Goal: Communication & Community: Answer question/provide support

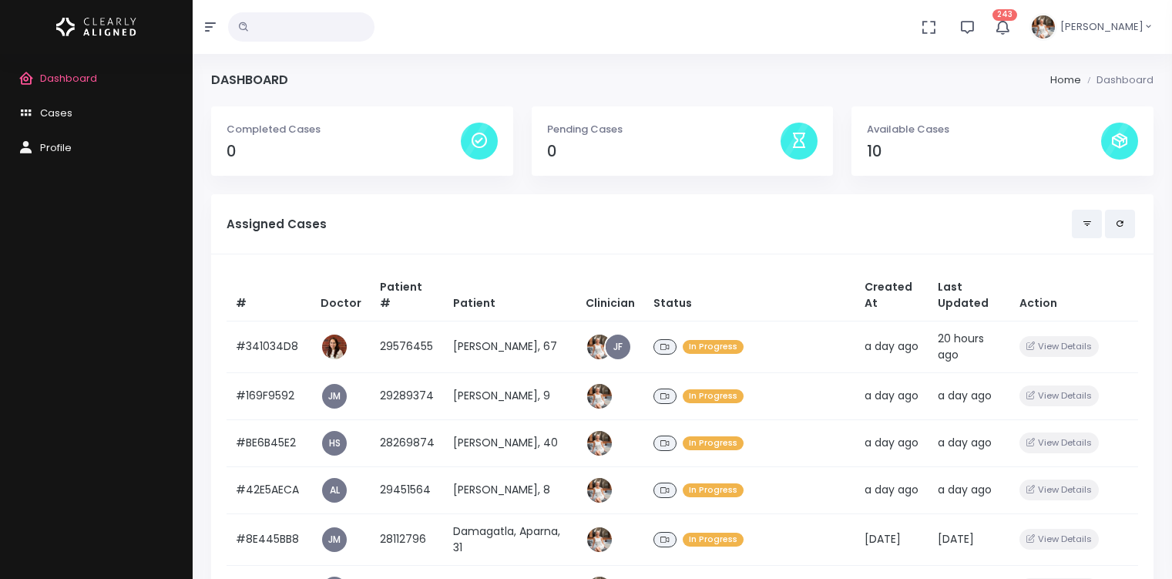
scroll to position [470, 0]
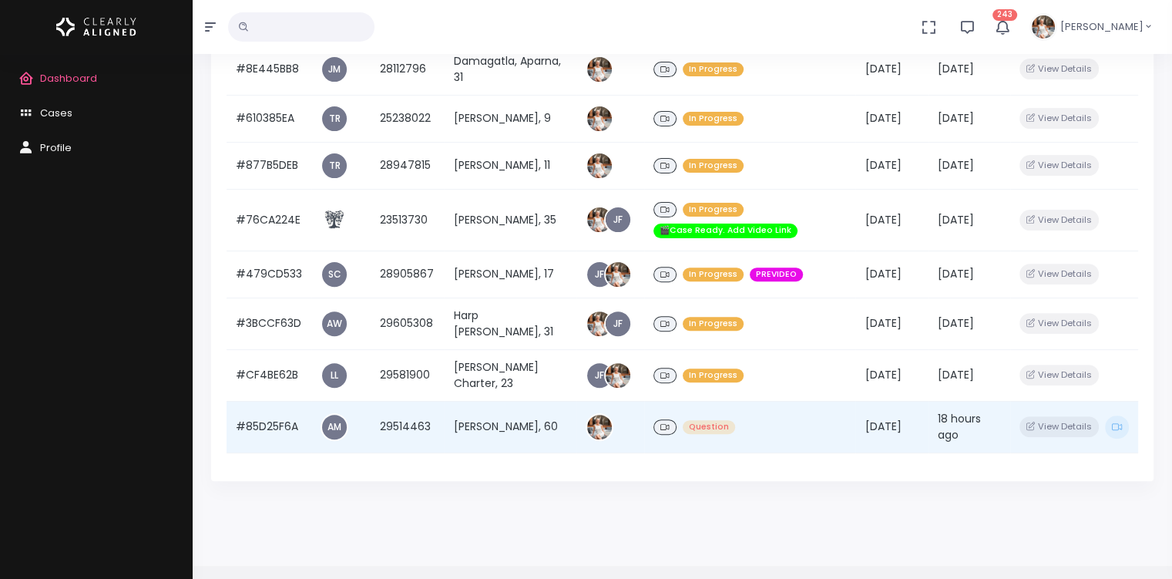
click at [263, 437] on td "#85D25F6A" at bounding box center [268, 427] width 85 height 52
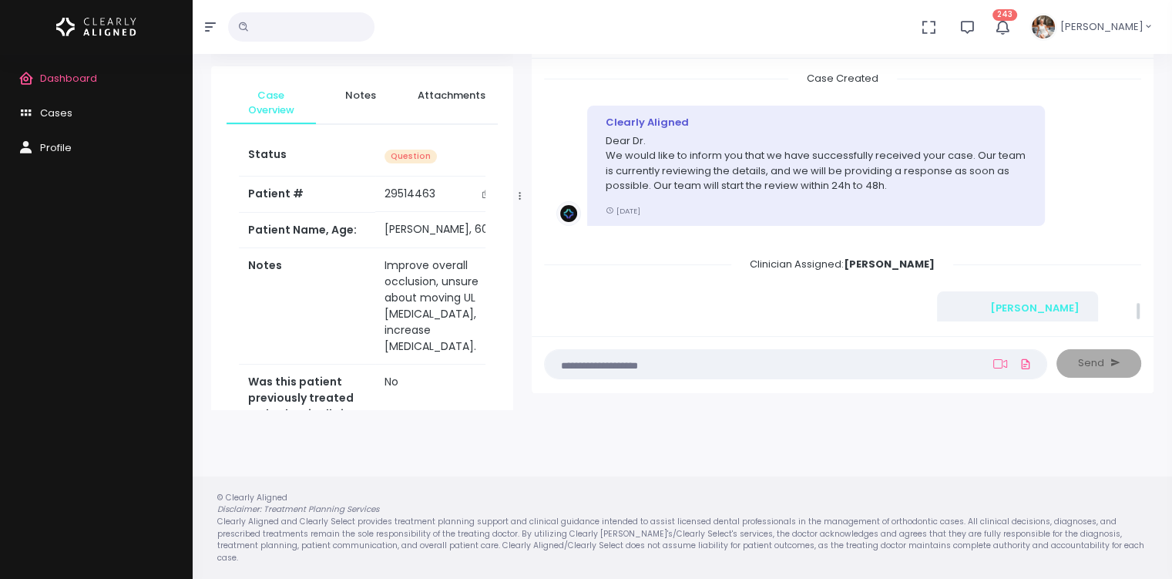
scroll to position [3423, 0]
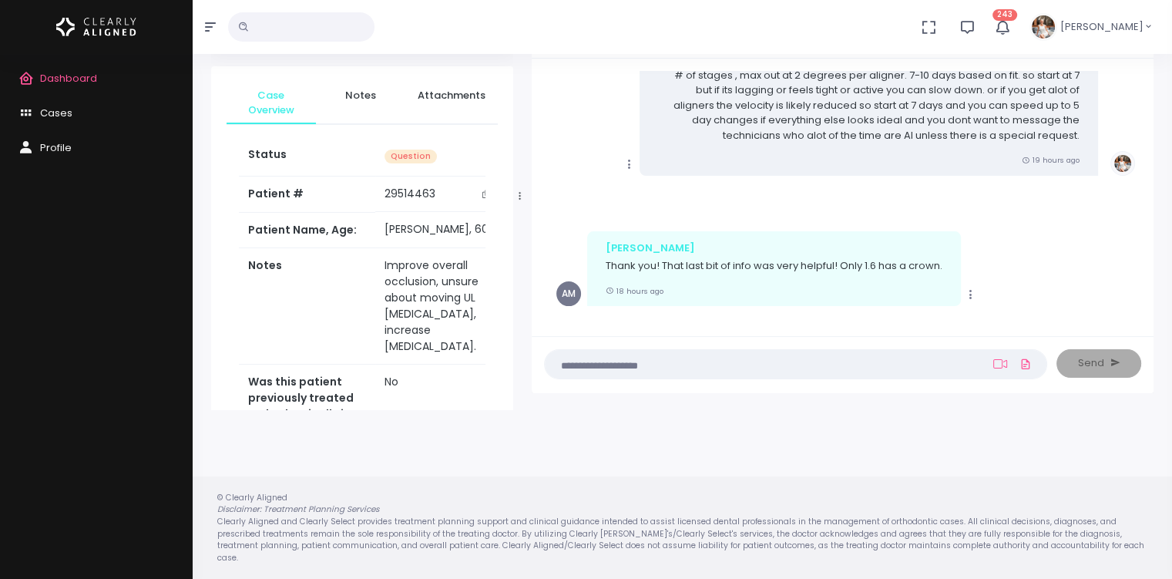
click at [747, 367] on textarea at bounding box center [765, 363] width 423 height 17
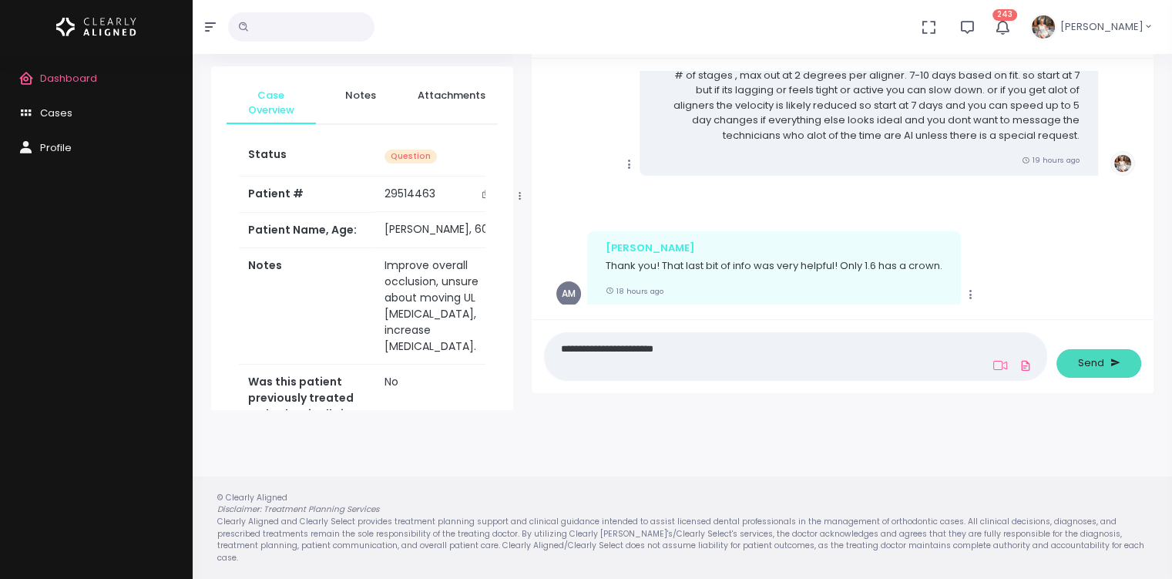
type textarea "**********"
click at [1087, 368] on span "Send" at bounding box center [1091, 362] width 26 height 15
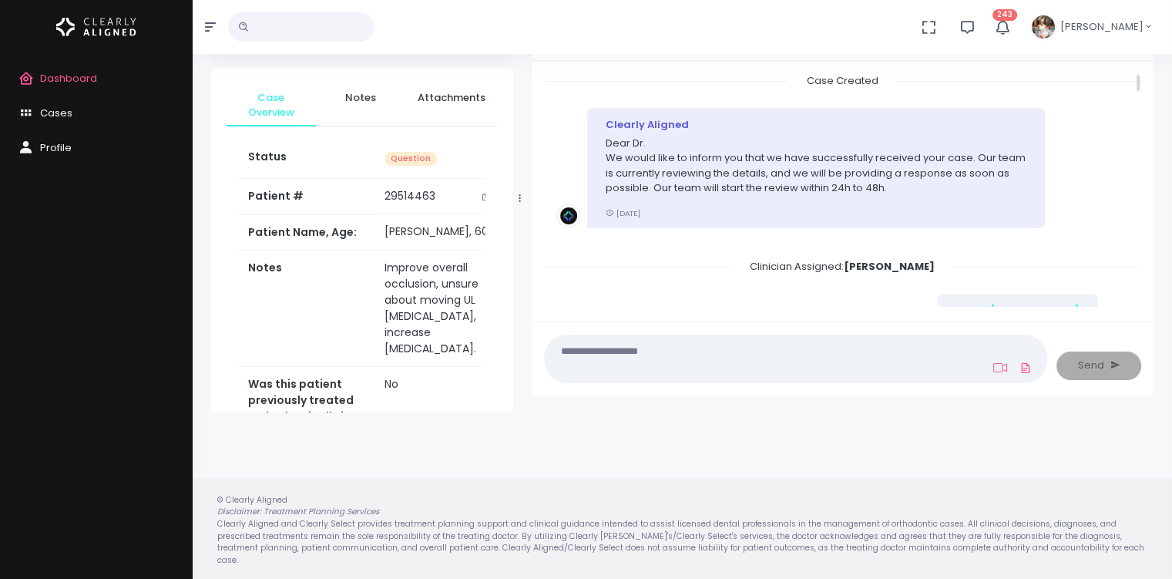
scroll to position [0, 0]
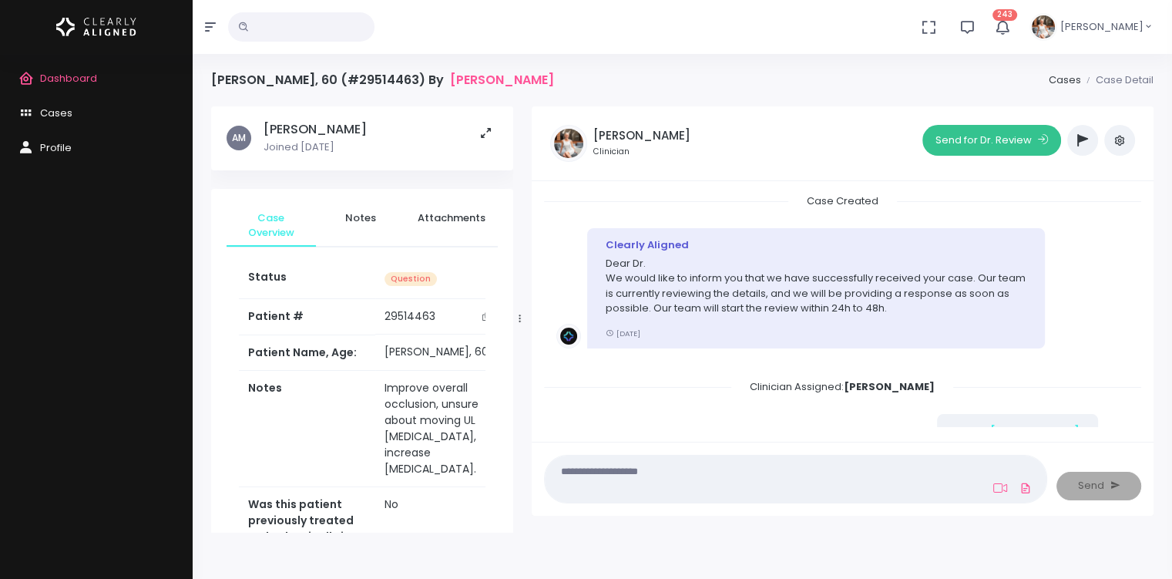
click at [1004, 144] on button "Send for Dr. Review" at bounding box center [991, 140] width 139 height 31
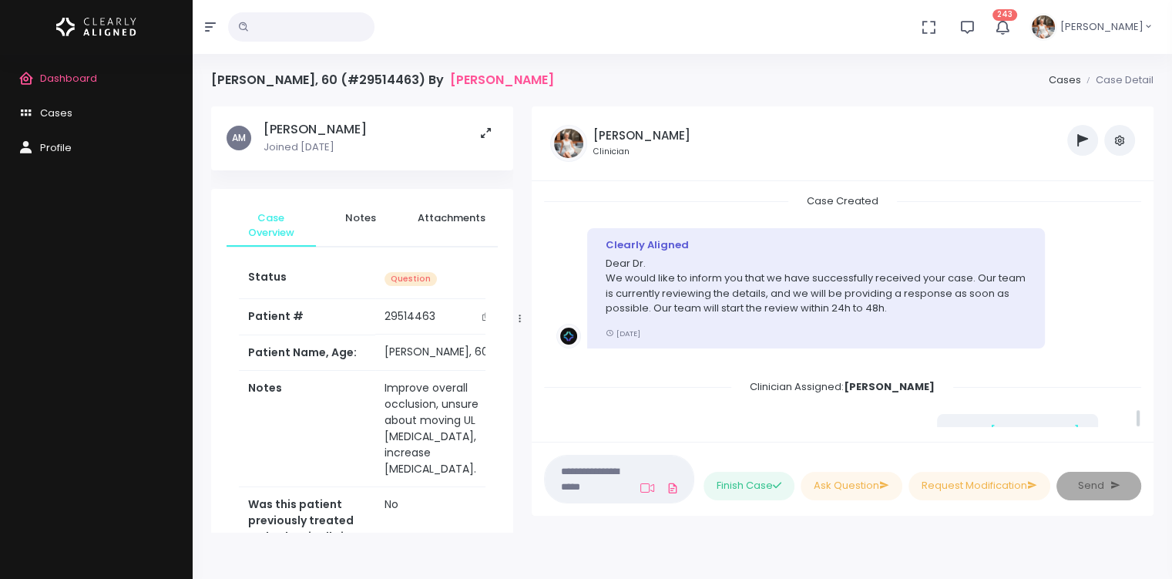
scroll to position [3849, 0]
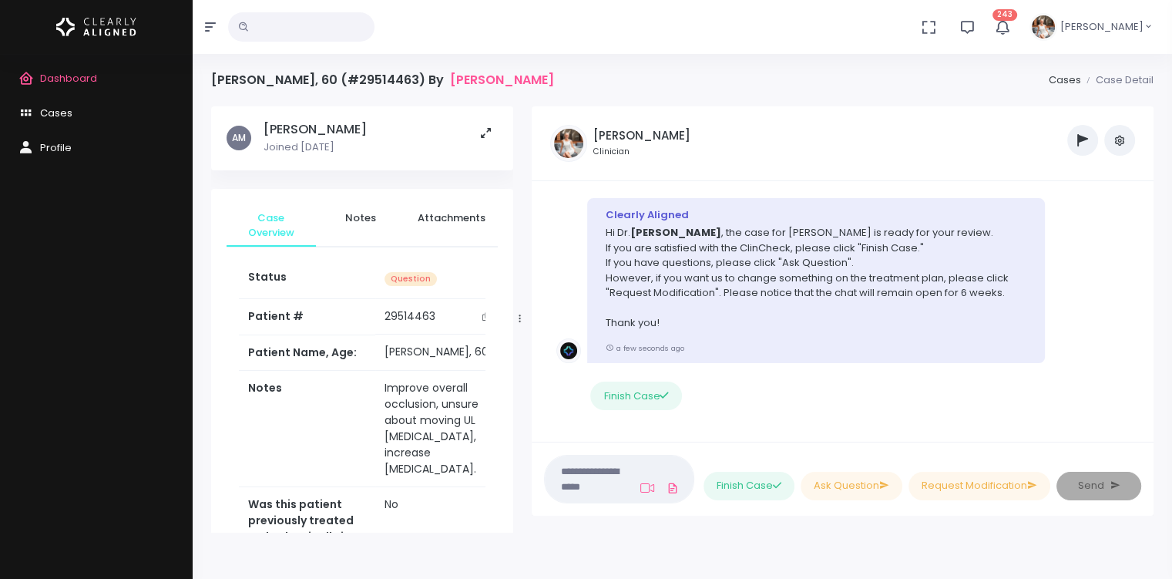
click at [40, 112] on span "Cases" at bounding box center [56, 113] width 32 height 15
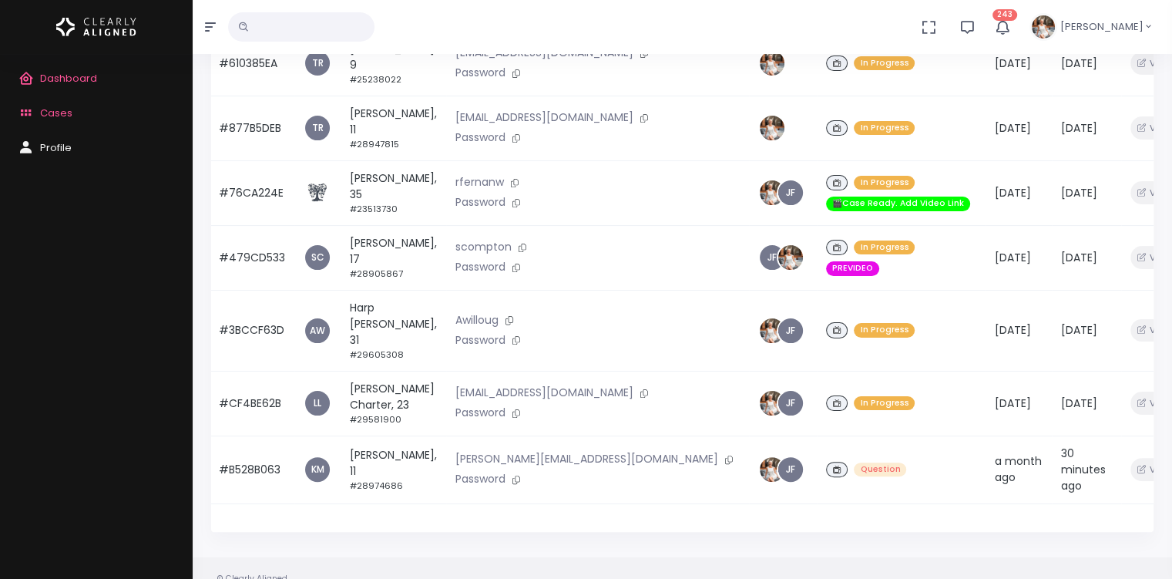
scroll to position [287, 0]
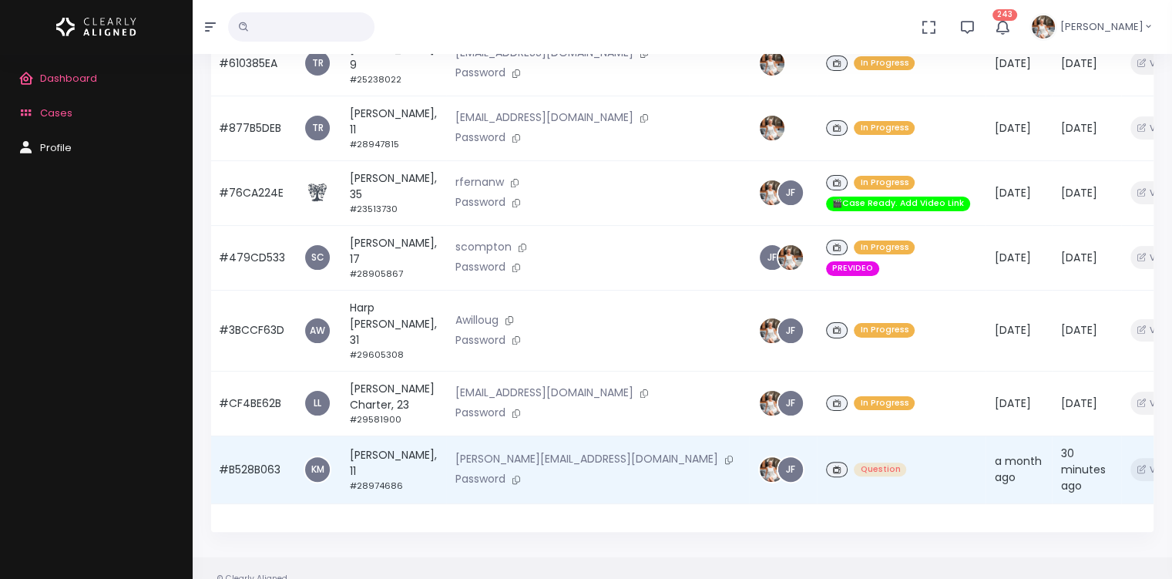
click at [234, 455] on td "#B528B063" at bounding box center [252, 469] width 85 height 68
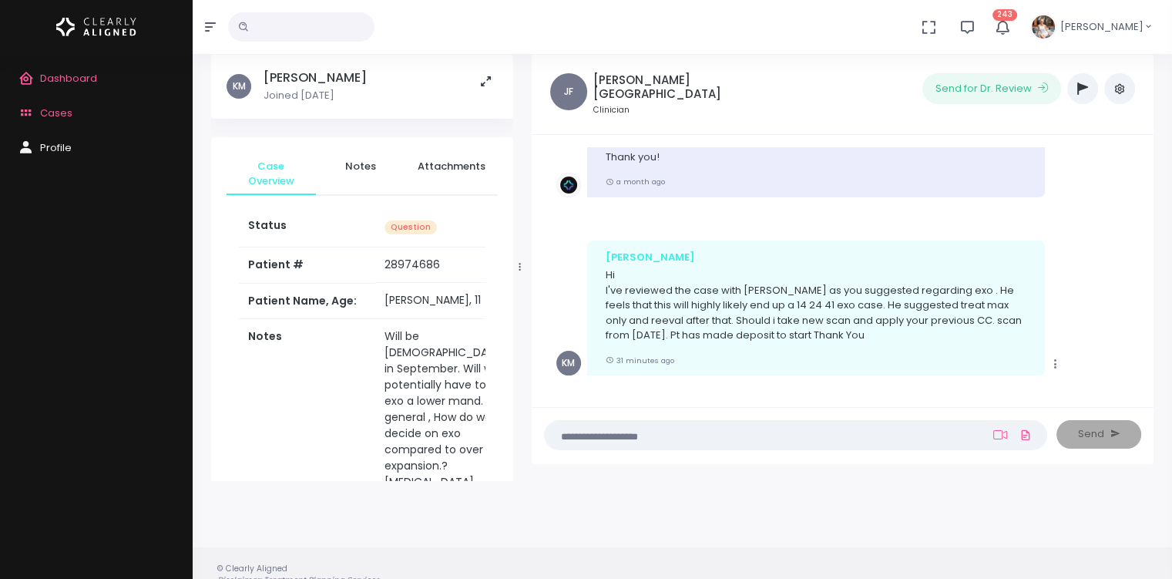
scroll to position [1420, 0]
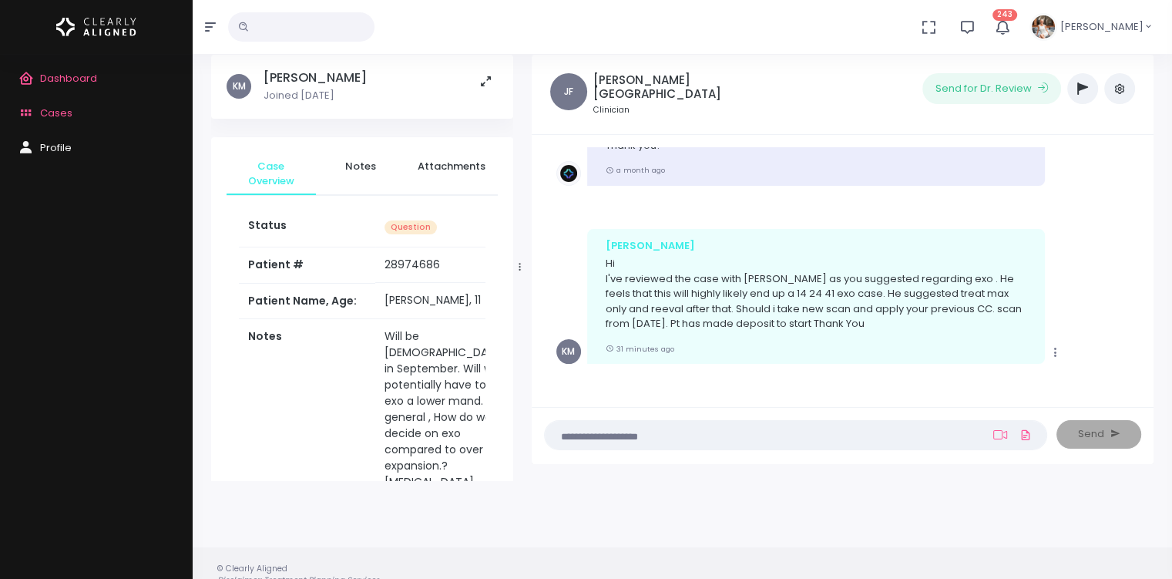
click at [921, 434] on textarea at bounding box center [765, 434] width 423 height 17
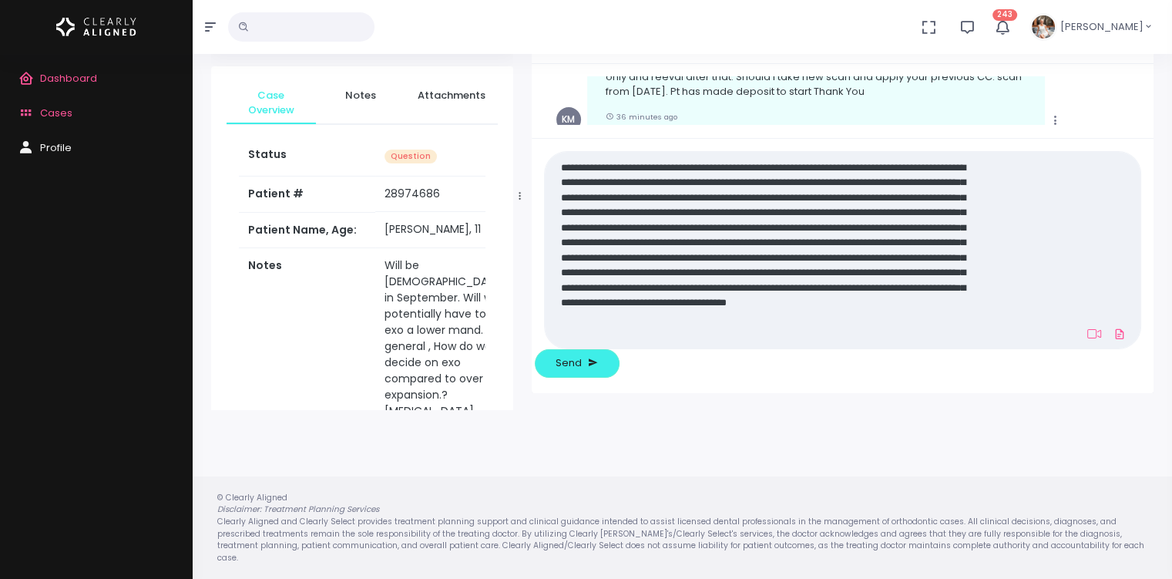
scroll to position [120, 0]
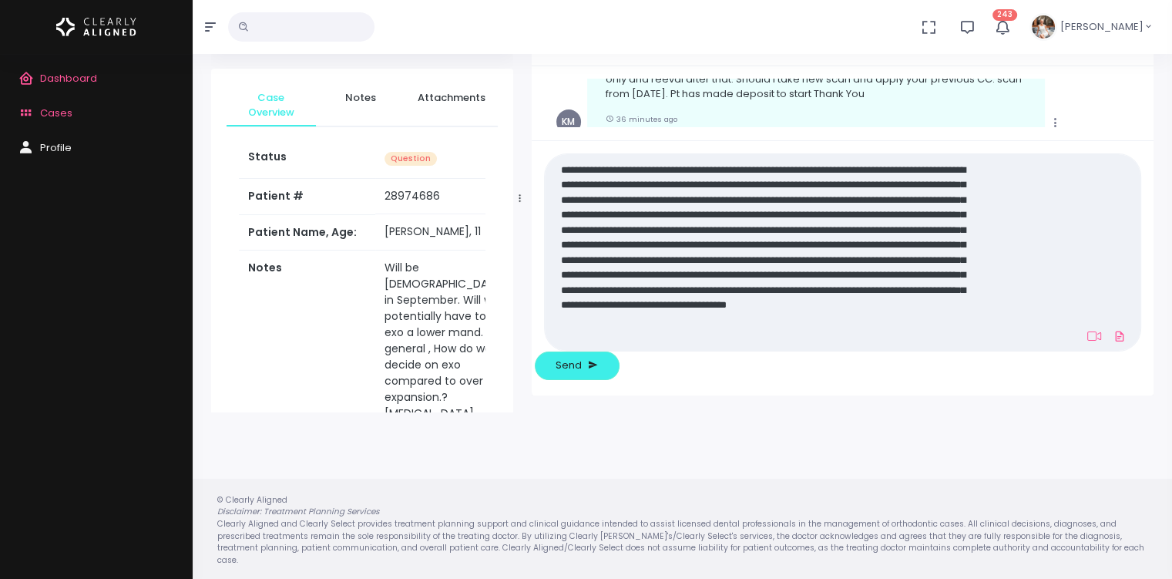
click at [971, 344] on textarea "**********" at bounding box center [766, 251] width 424 height 185
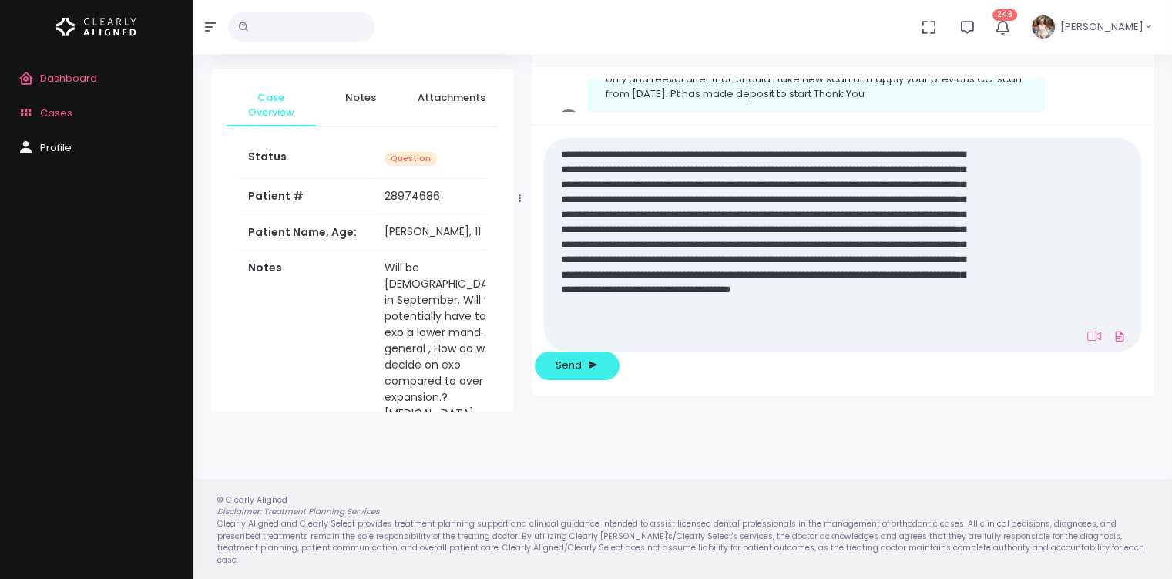
click at [699, 344] on textarea "**********" at bounding box center [766, 244] width 424 height 200
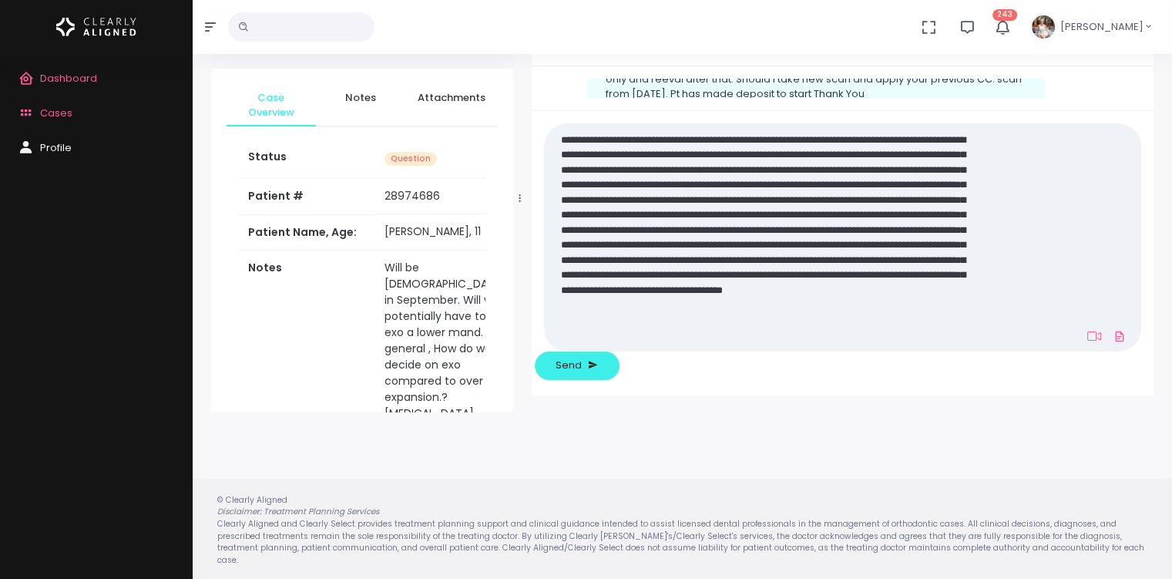
click at [699, 338] on textarea at bounding box center [766, 236] width 424 height 215
click at [580, 344] on textarea at bounding box center [766, 236] width 424 height 215
click at [763, 334] on textarea at bounding box center [766, 236] width 424 height 215
click at [880, 344] on textarea at bounding box center [766, 236] width 424 height 215
click at [893, 172] on textarea at bounding box center [766, 236] width 424 height 215
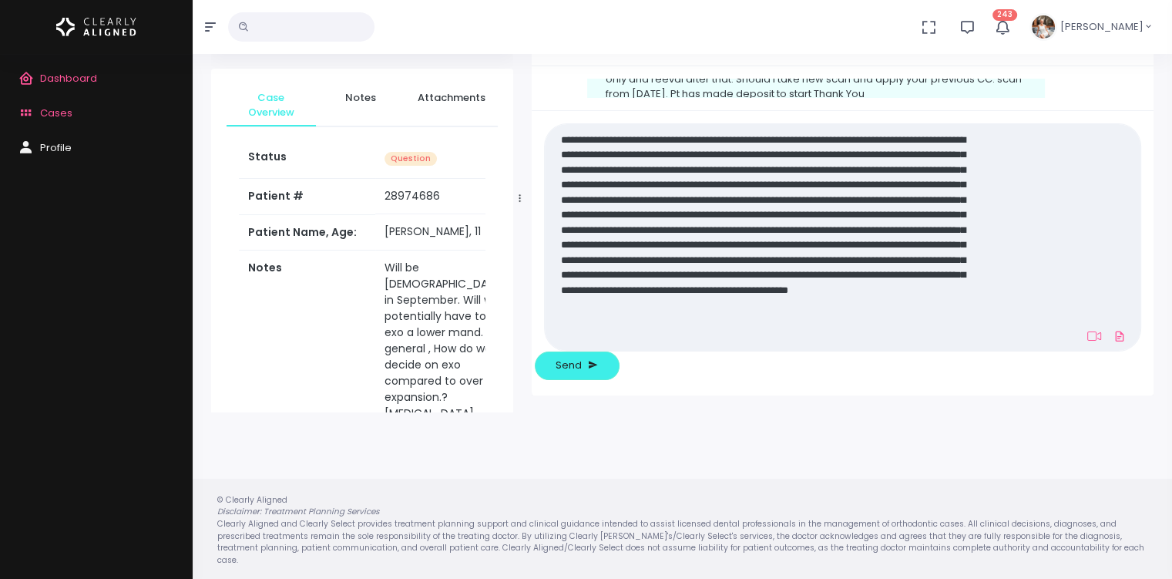
click at [614, 189] on textarea at bounding box center [766, 236] width 424 height 215
click at [917, 184] on textarea at bounding box center [766, 236] width 424 height 215
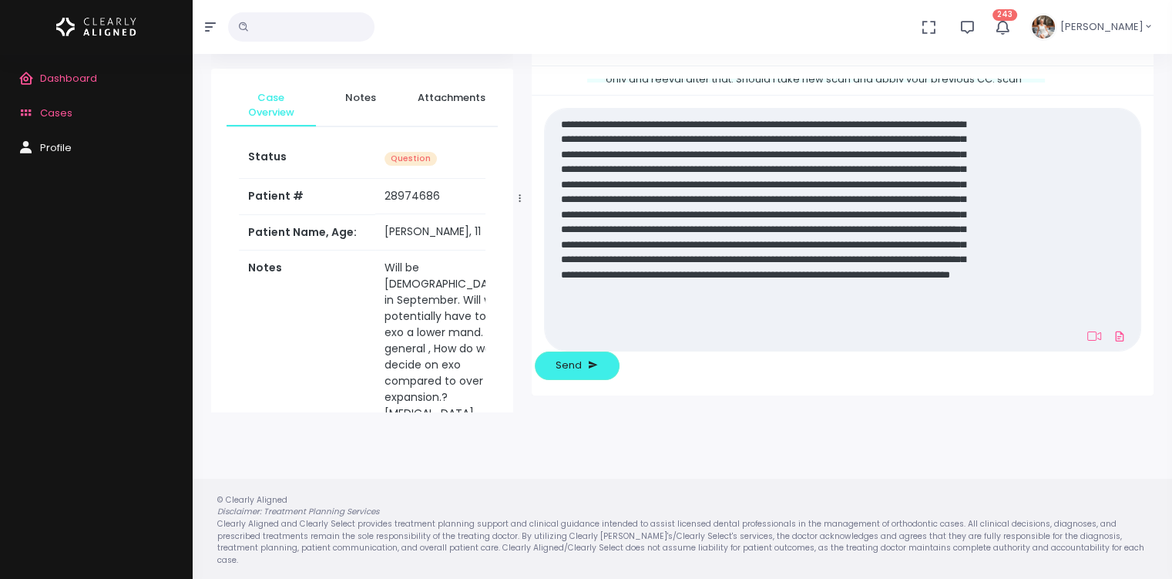
click at [797, 185] on textarea at bounding box center [766, 229] width 424 height 230
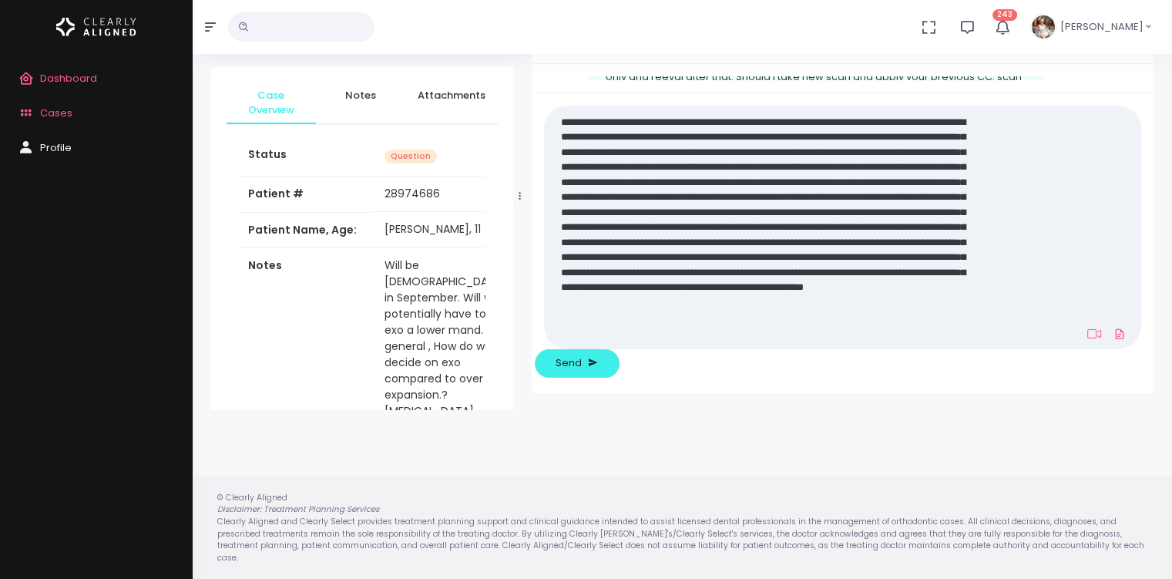
scroll to position [122, 0]
click at [907, 343] on textarea at bounding box center [766, 227] width 424 height 230
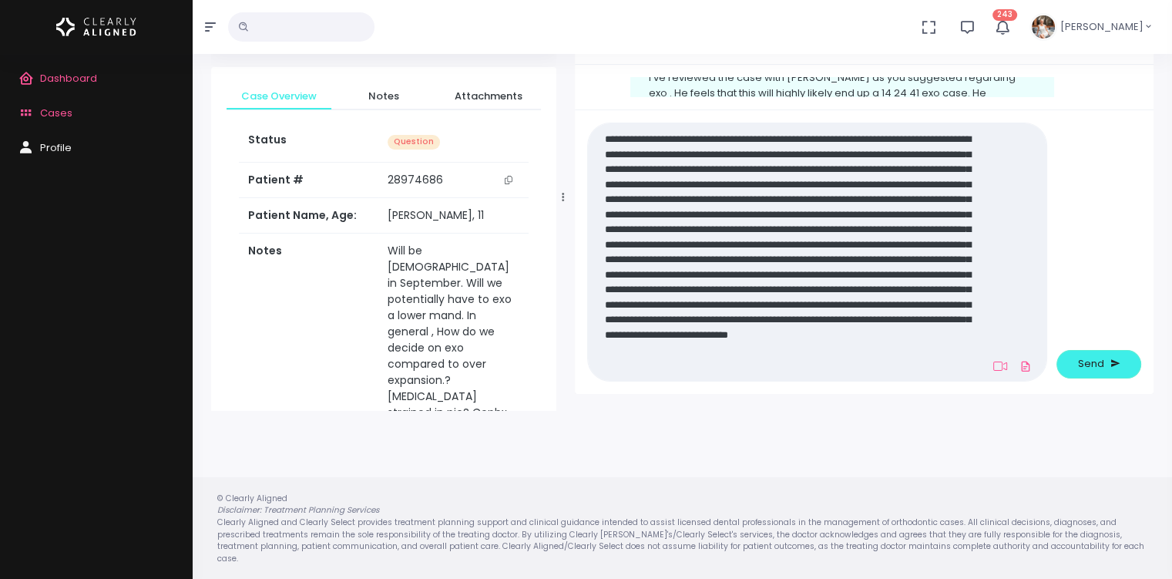
scroll to position [1603, 0]
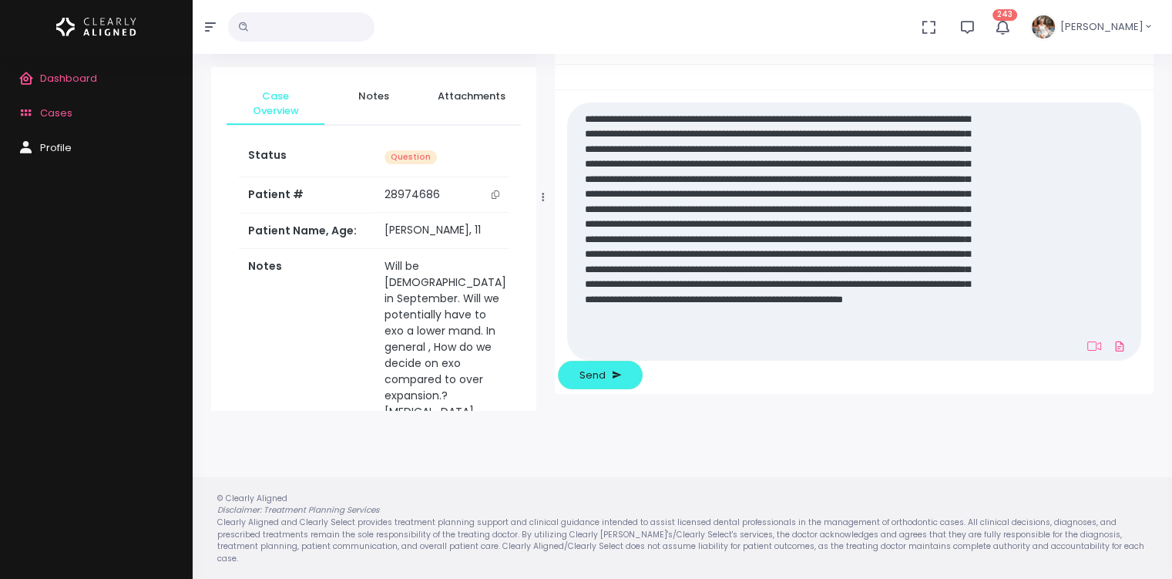
drag, startPoint x: 521, startPoint y: 198, endPoint x: 544, endPoint y: 198, distance: 23.1
click at [544, 198] on div at bounding box center [543, 197] width 8 height 418
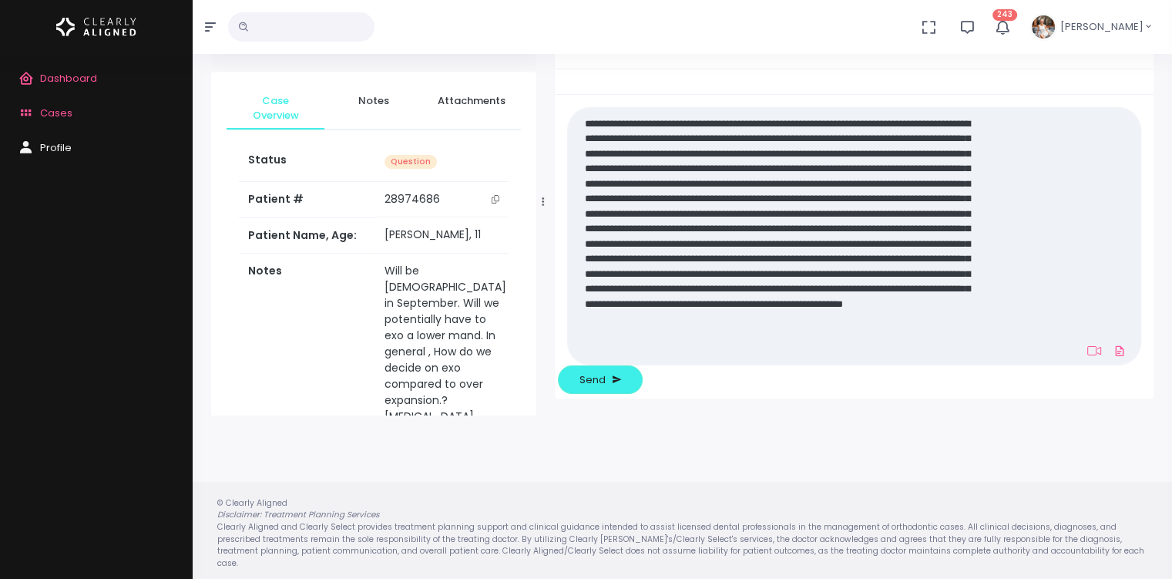
click at [955, 359] on textarea at bounding box center [777, 236] width 400 height 245
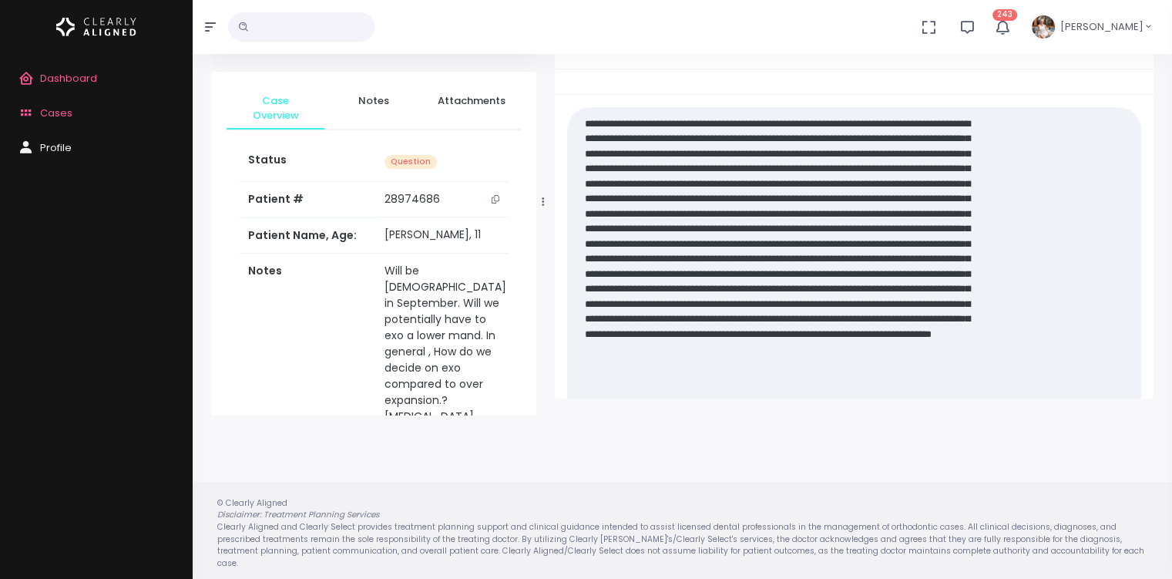
scroll to position [0, 0]
click at [860, 337] on textarea at bounding box center [777, 266] width 400 height 305
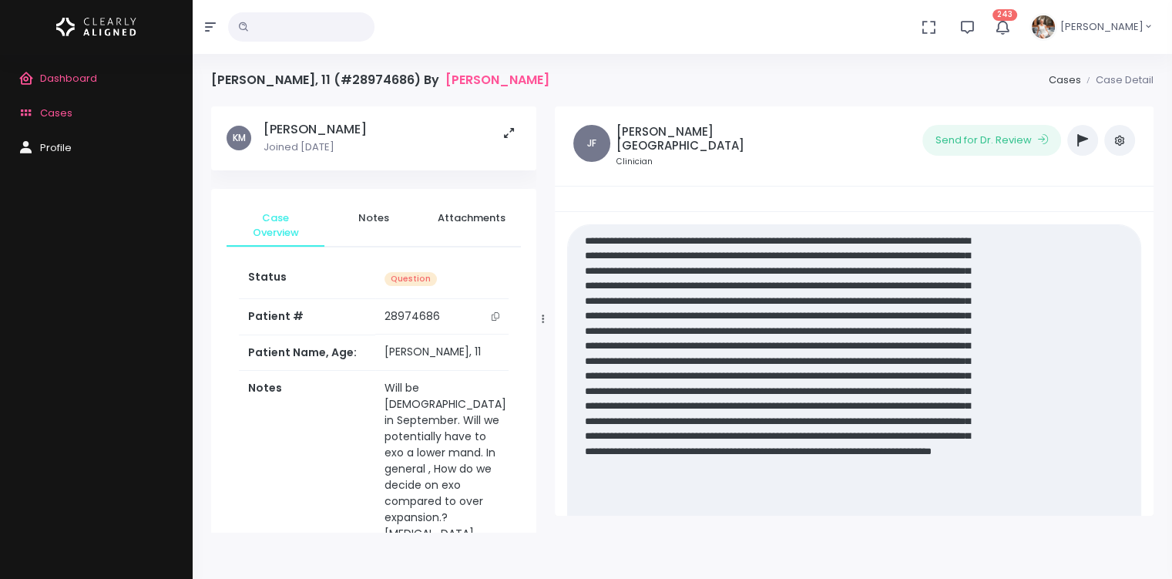
scroll to position [122, 0]
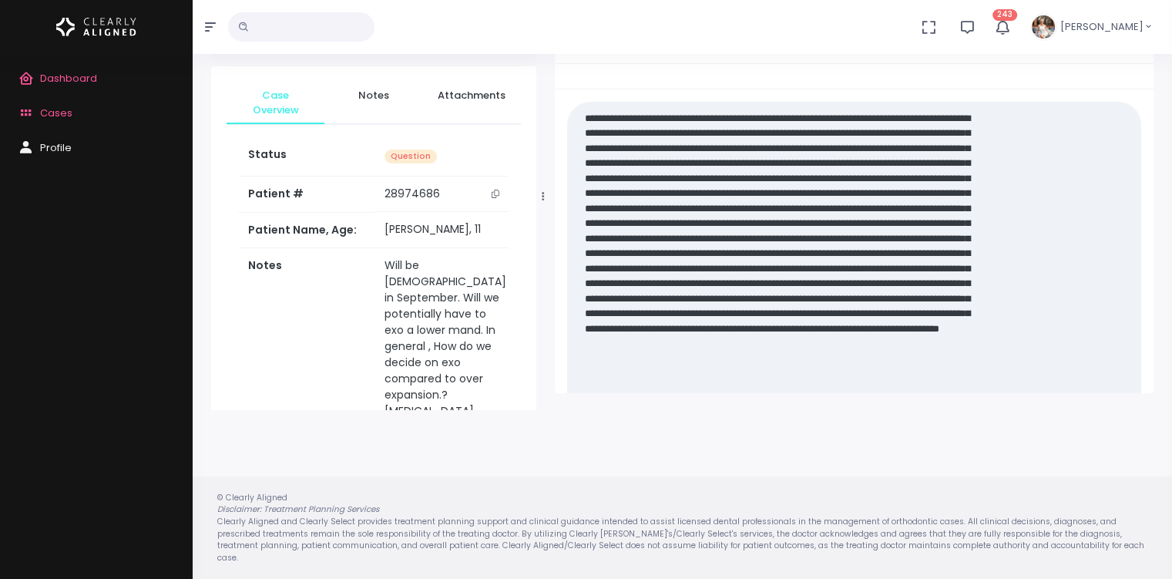
click at [890, 338] on textarea at bounding box center [777, 261] width 400 height 305
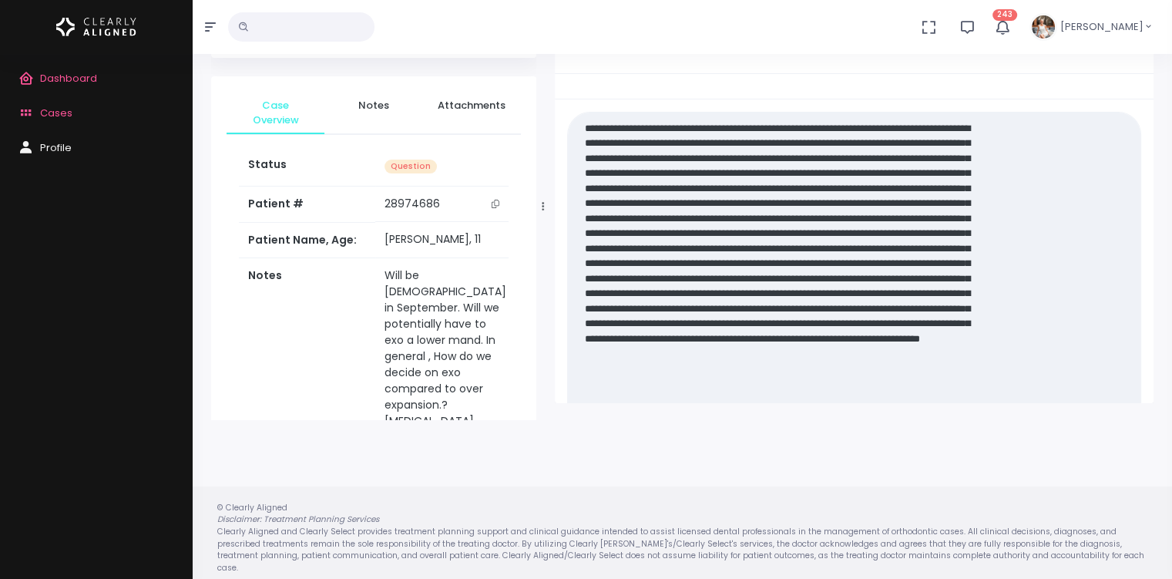
scroll to position [109, 0]
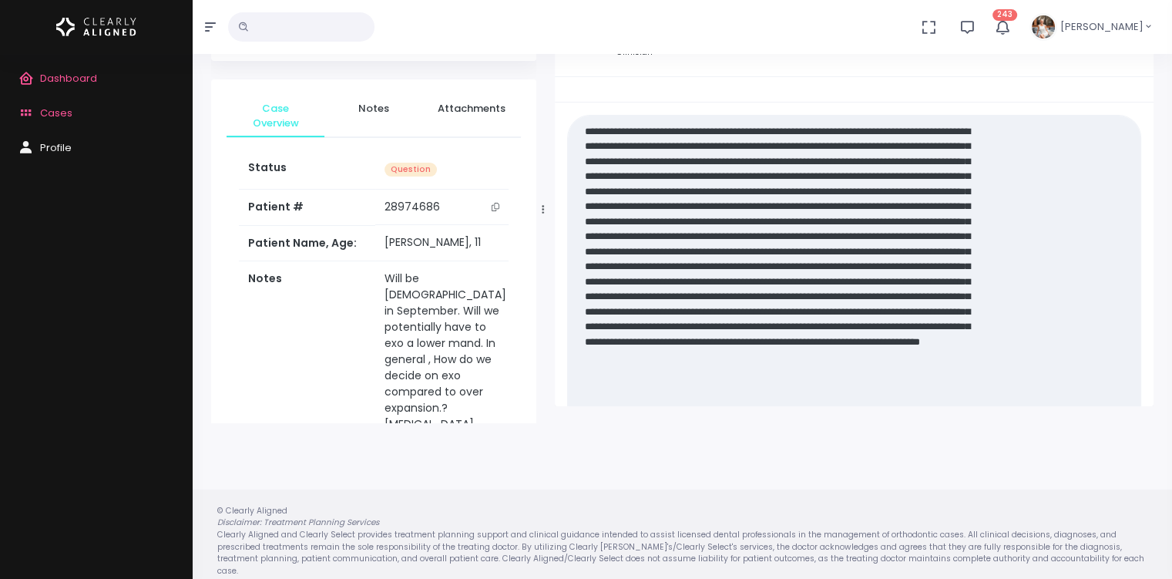
drag, startPoint x: 979, startPoint y: 372, endPoint x: 979, endPoint y: 393, distance: 20.8
click at [979, 393] on nick-textarea "(Obrigatório)" at bounding box center [854, 274] width 574 height 318
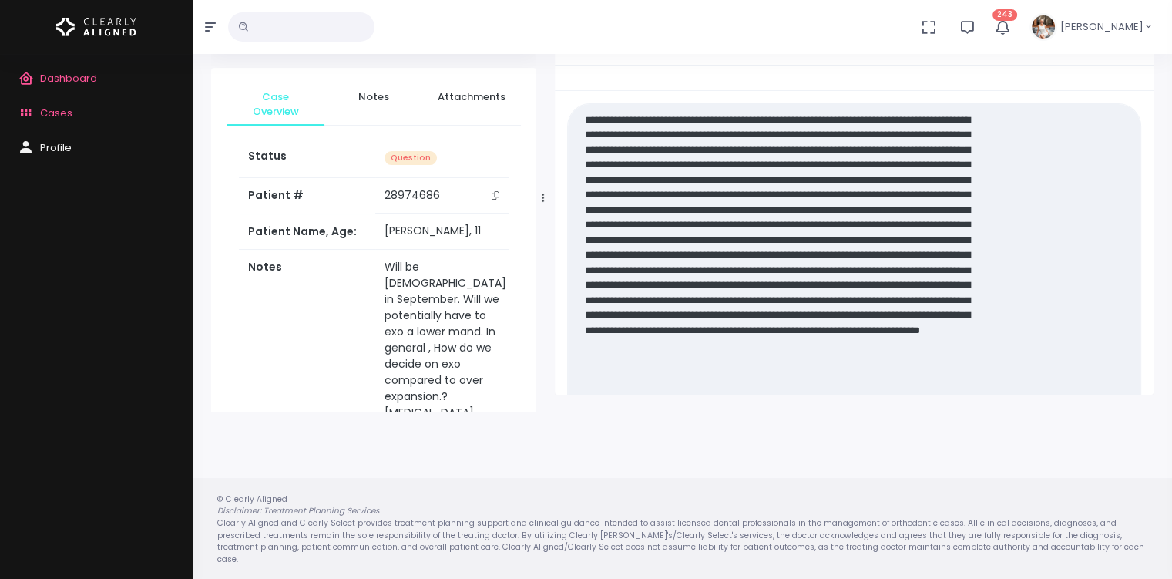
scroll to position [122, 0]
click at [971, 381] on textarea at bounding box center [777, 261] width 400 height 305
click at [982, 371] on nick-textarea "(Obrigatório)" at bounding box center [854, 261] width 574 height 318
click at [980, 381] on nick-textarea "(Obrigatório)" at bounding box center [854, 261] width 574 height 318
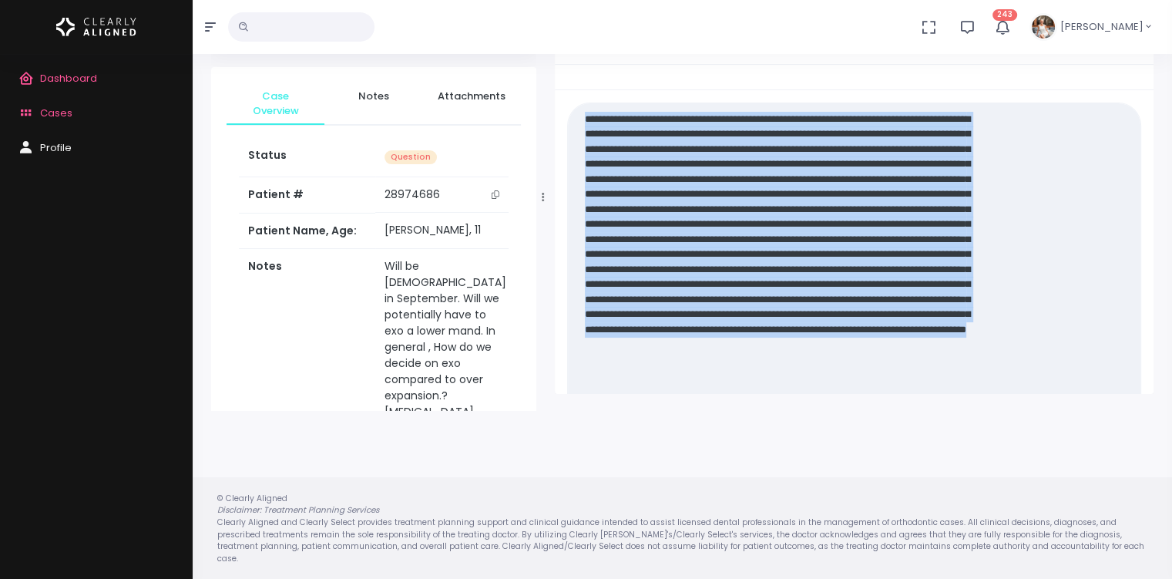
click at [980, 381] on nick-textarea "(Obrigatório)" at bounding box center [854, 261] width 574 height 318
click at [981, 377] on nick-textarea "(Obrigatório)" at bounding box center [854, 261] width 574 height 318
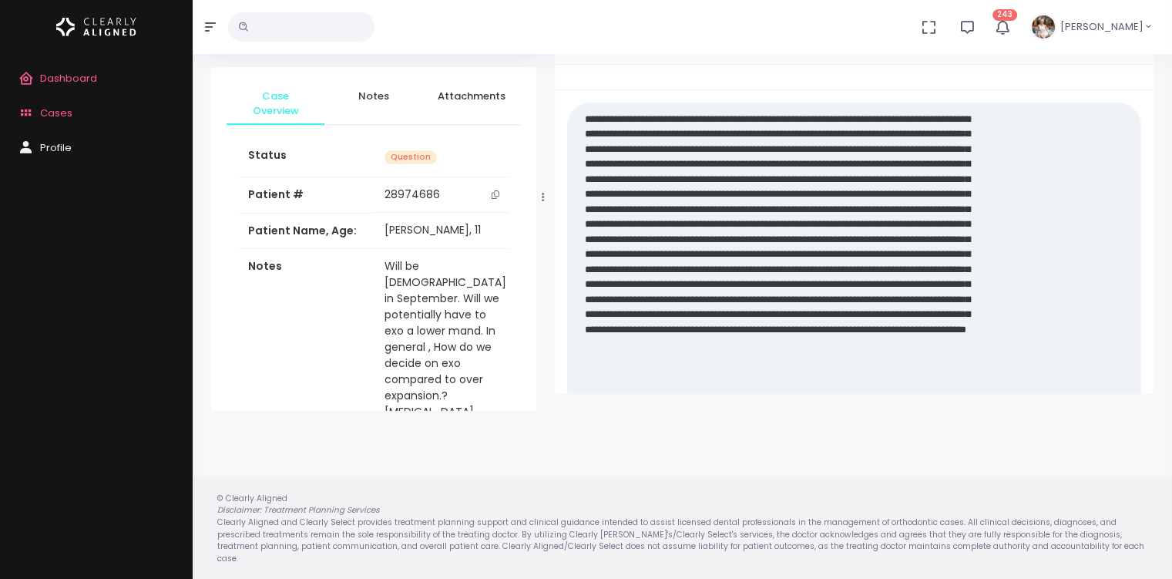
click at [981, 377] on nick-textarea "(Obrigatório)" at bounding box center [854, 261] width 574 height 318
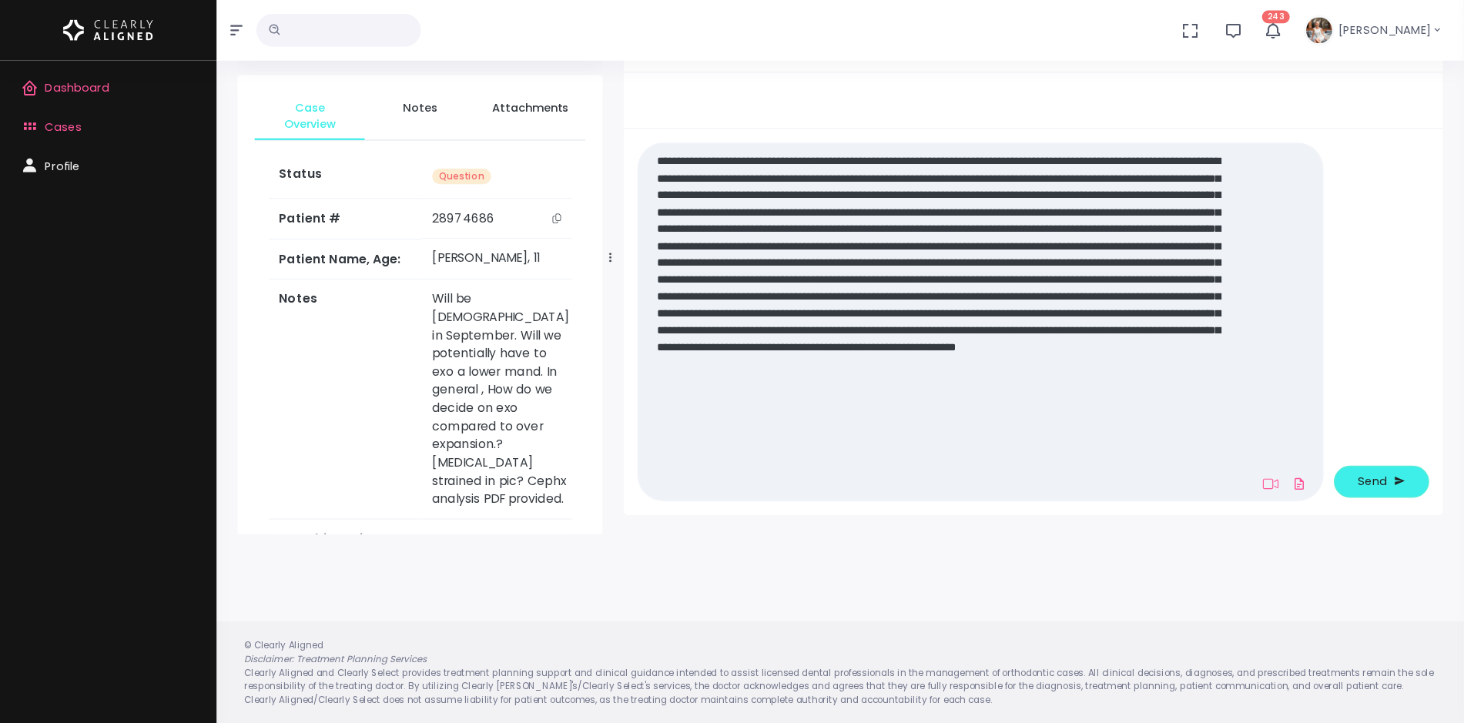
scroll to position [0, 0]
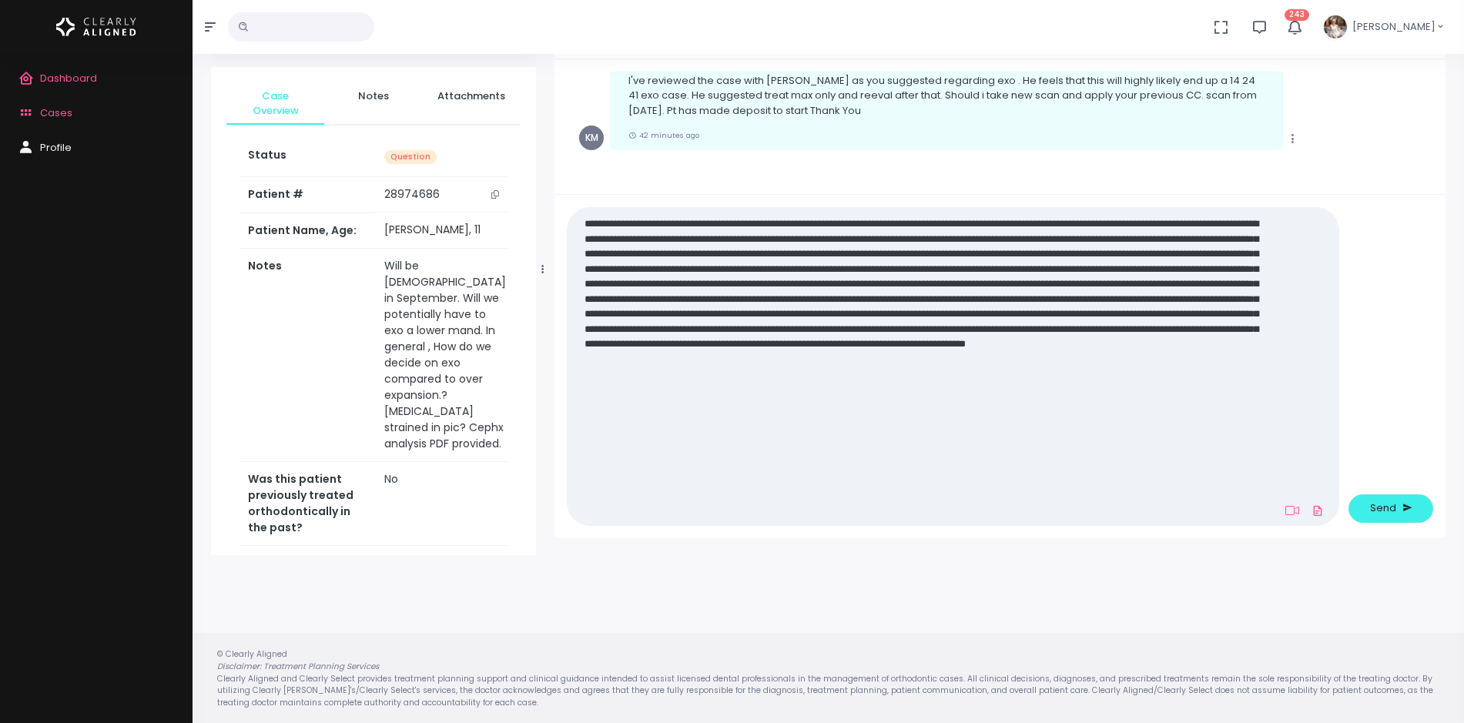
click at [1157, 382] on textarea at bounding box center [923, 366] width 693 height 305
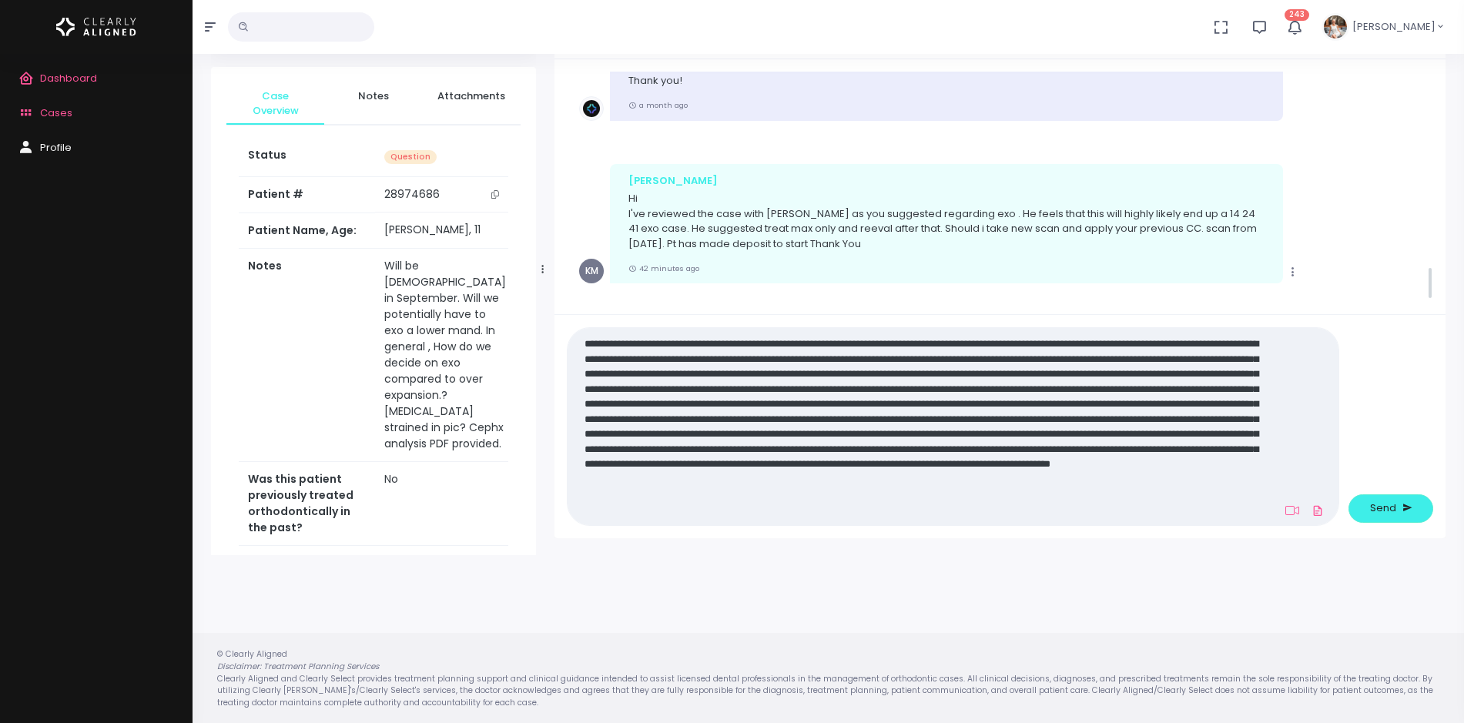
scroll to position [1340, 0]
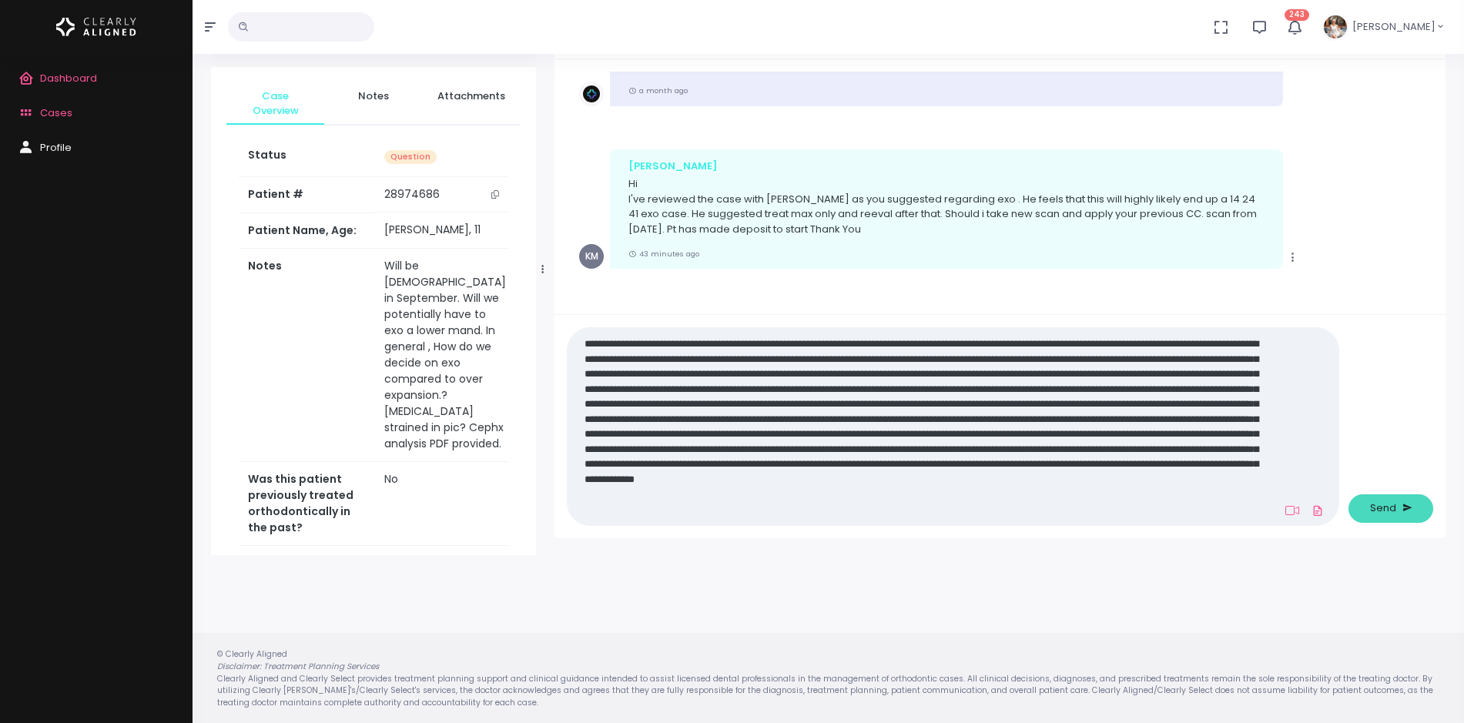
type textarea "**********"
click at [1171, 506] on button "Send" at bounding box center [1391, 509] width 85 height 29
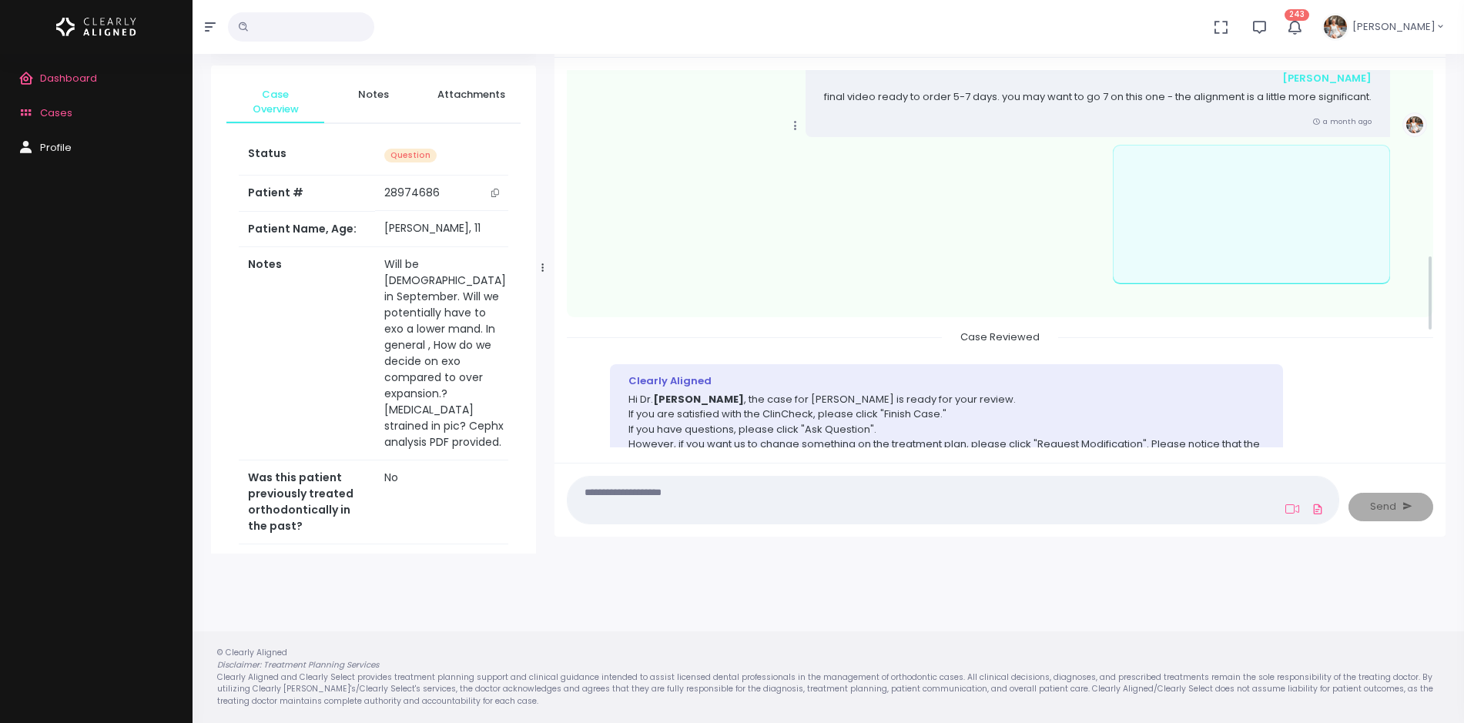
scroll to position [913, 0]
click at [700, 495] on textarea at bounding box center [923, 500] width 693 height 35
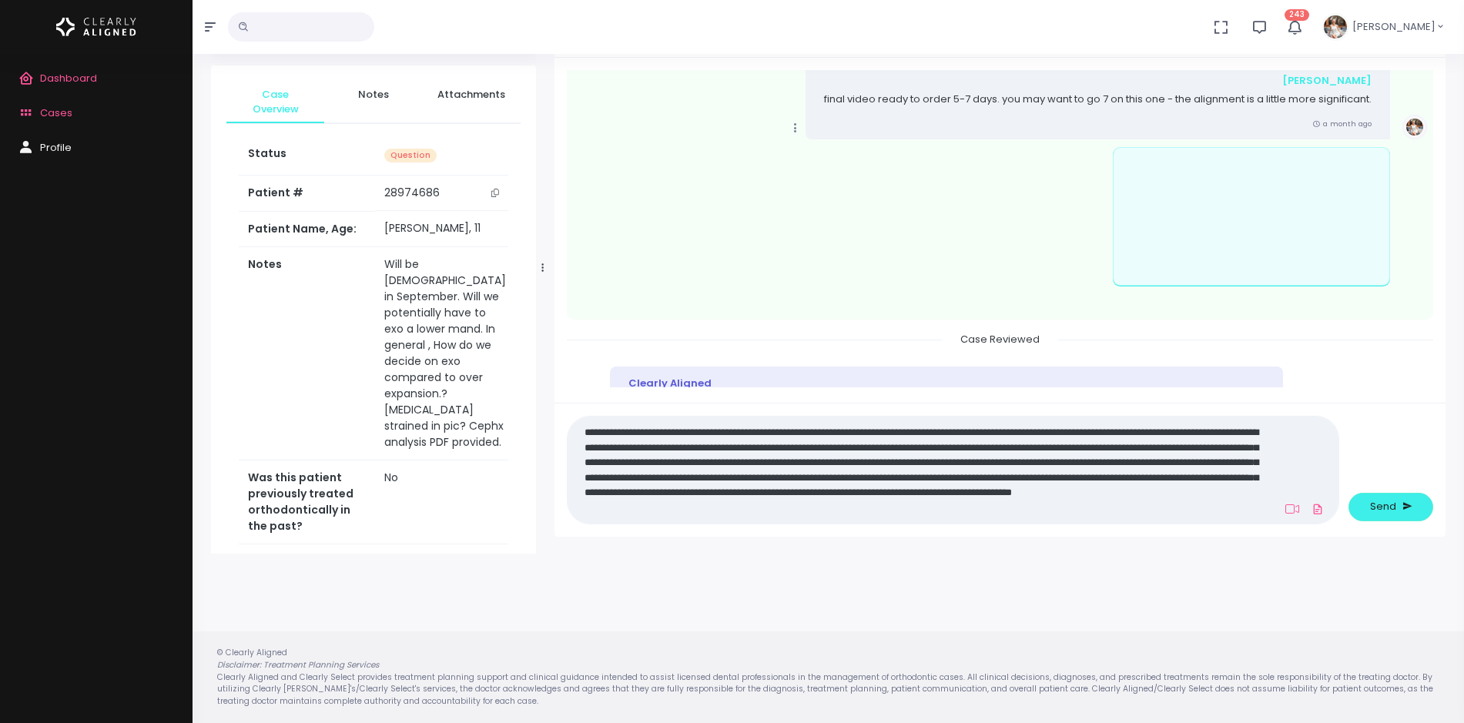
scroll to position [0, 0]
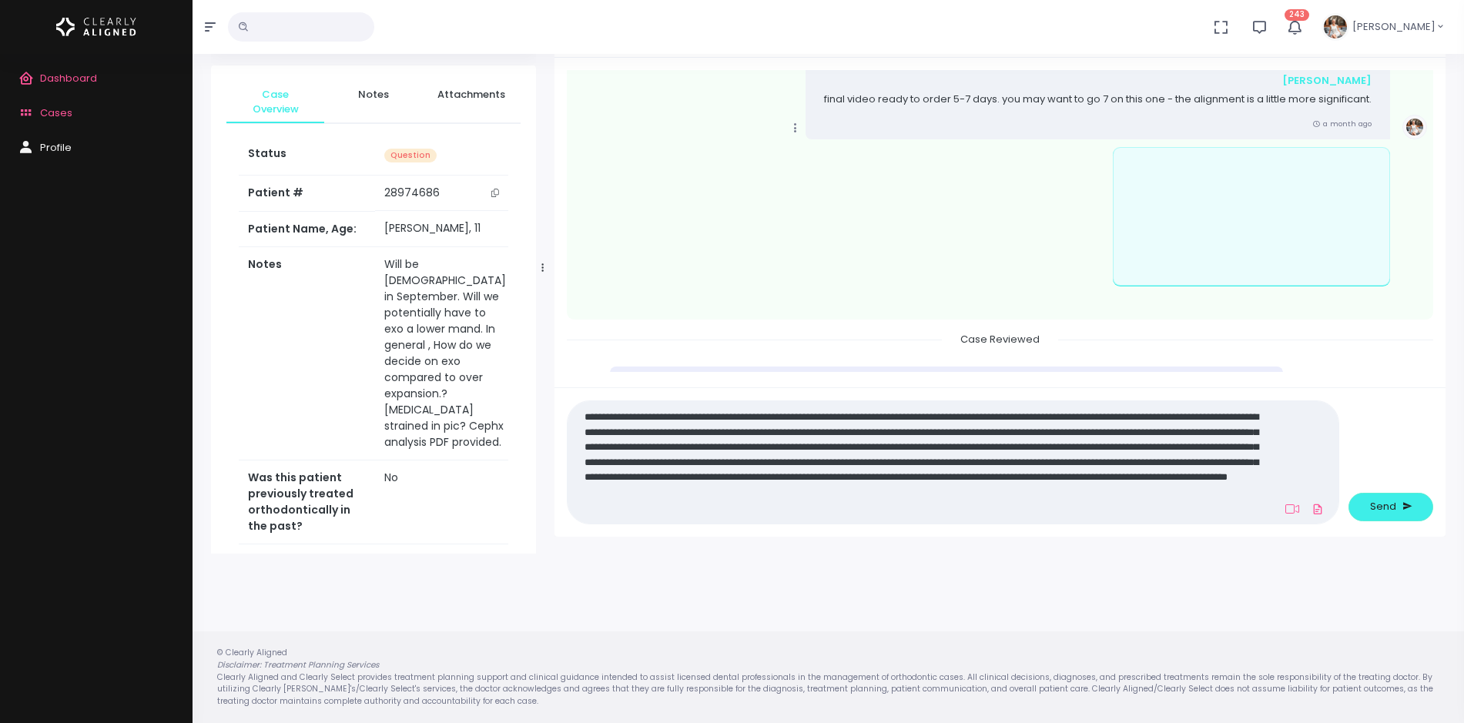
click at [822, 509] on textarea "**********" at bounding box center [923, 462] width 693 height 110
click at [904, 515] on textarea "**********" at bounding box center [923, 462] width 693 height 110
type textarea "**********"
click at [1171, 513] on span "Send" at bounding box center [1383, 506] width 26 height 15
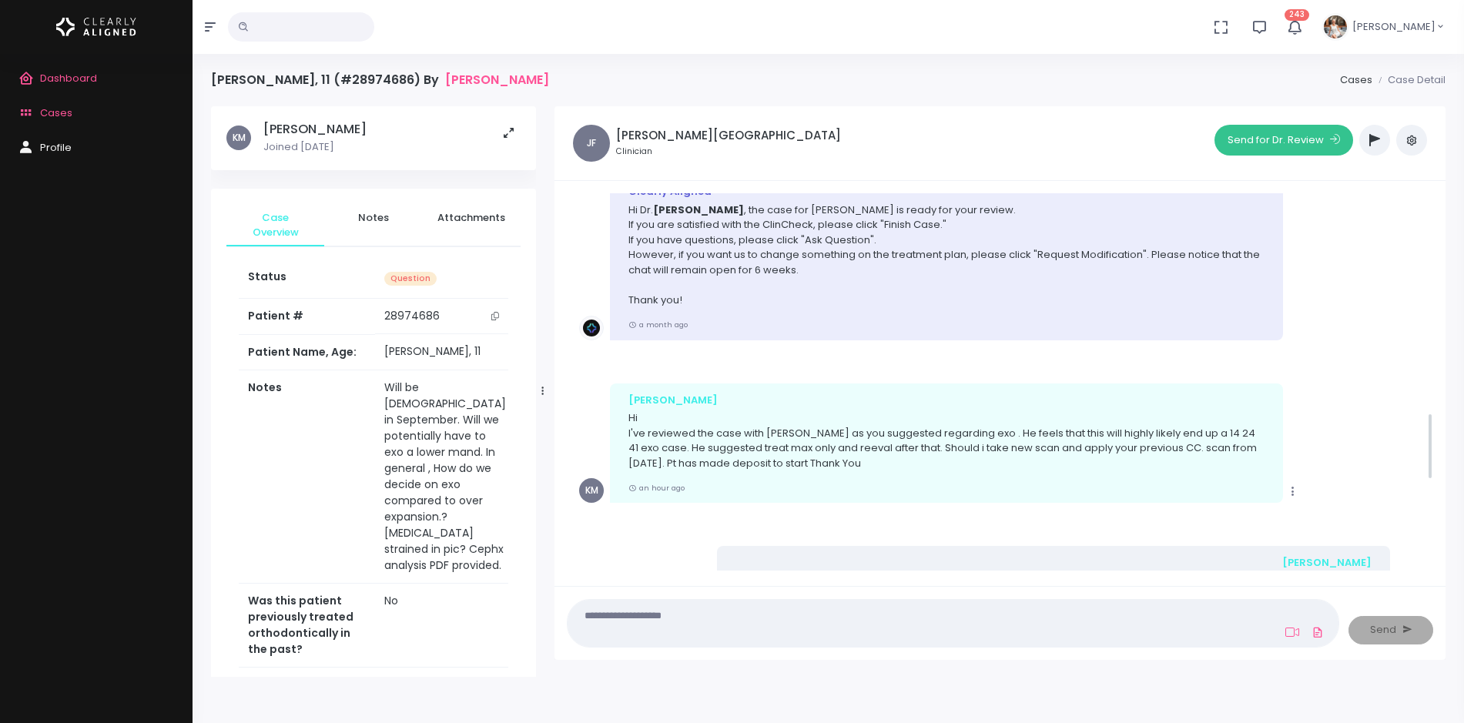
scroll to position [1224, 0]
click at [1171, 145] on button "Send for Dr. Review" at bounding box center [1284, 140] width 139 height 31
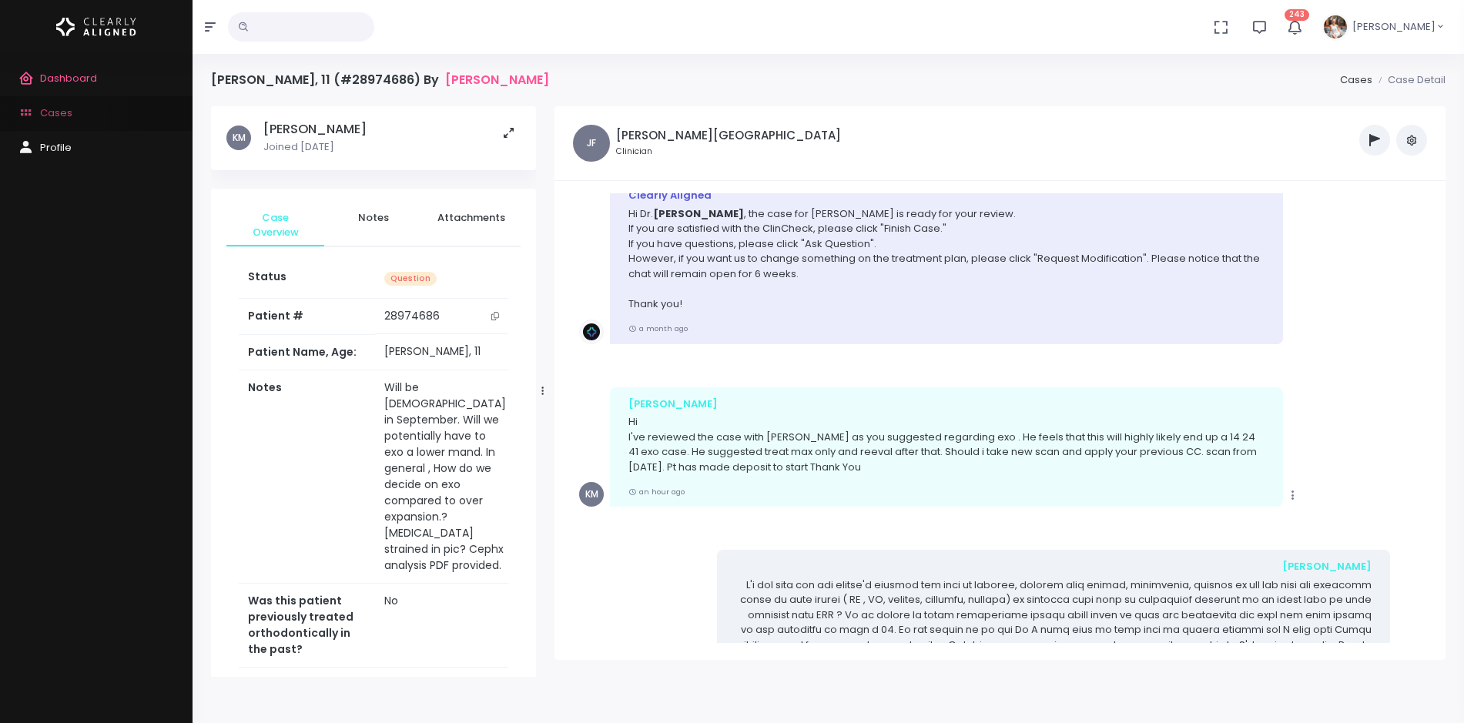
click at [69, 120] on link "Cases" at bounding box center [96, 113] width 193 height 35
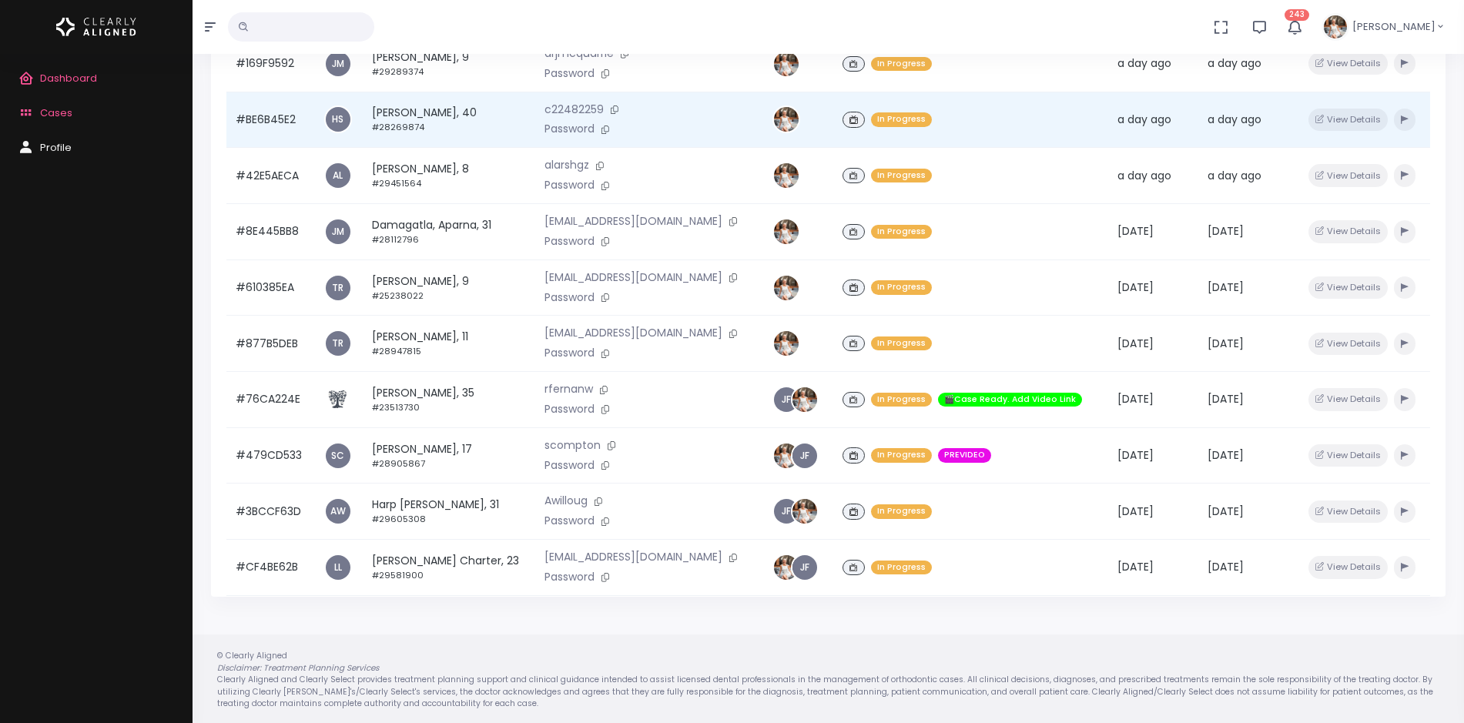
scroll to position [368, 0]
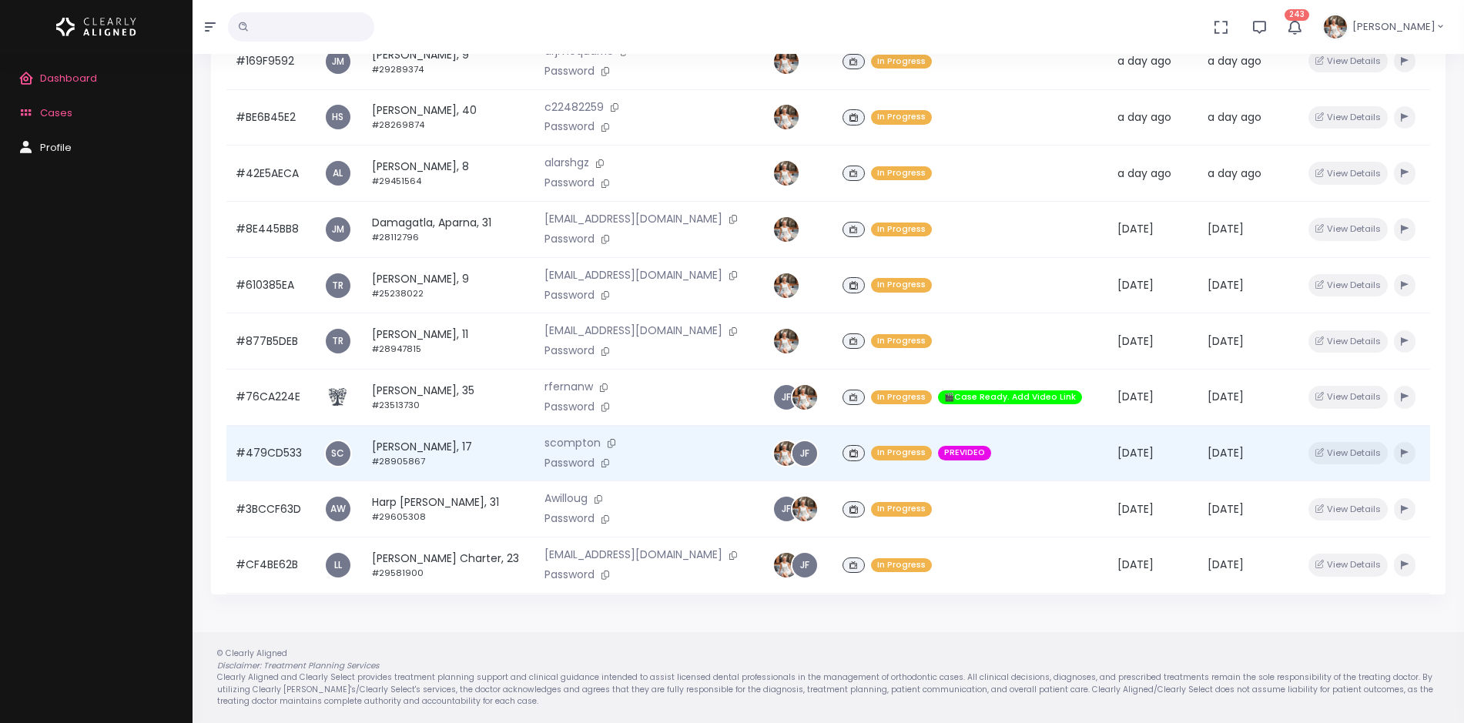
click at [283, 451] on td "#479CD533" at bounding box center [270, 453] width 89 height 56
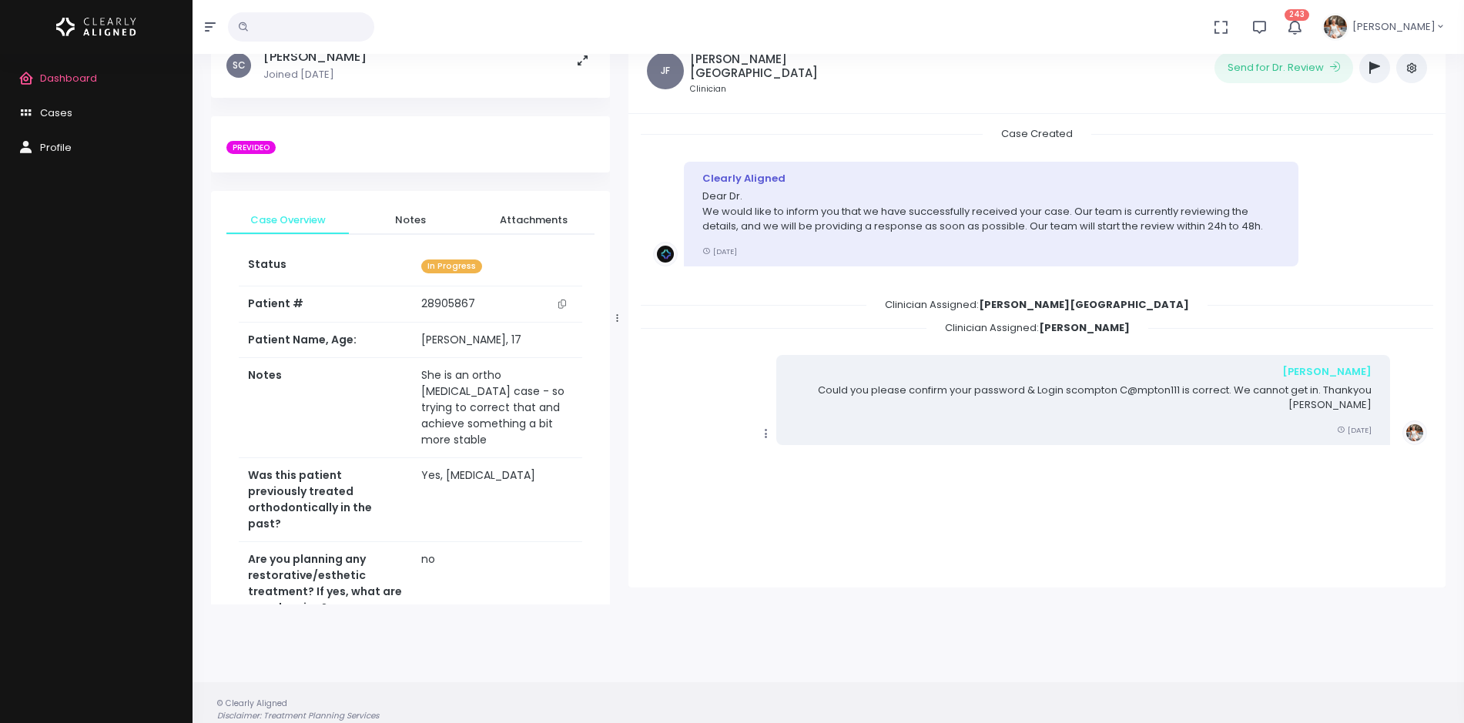
scroll to position [123, 0]
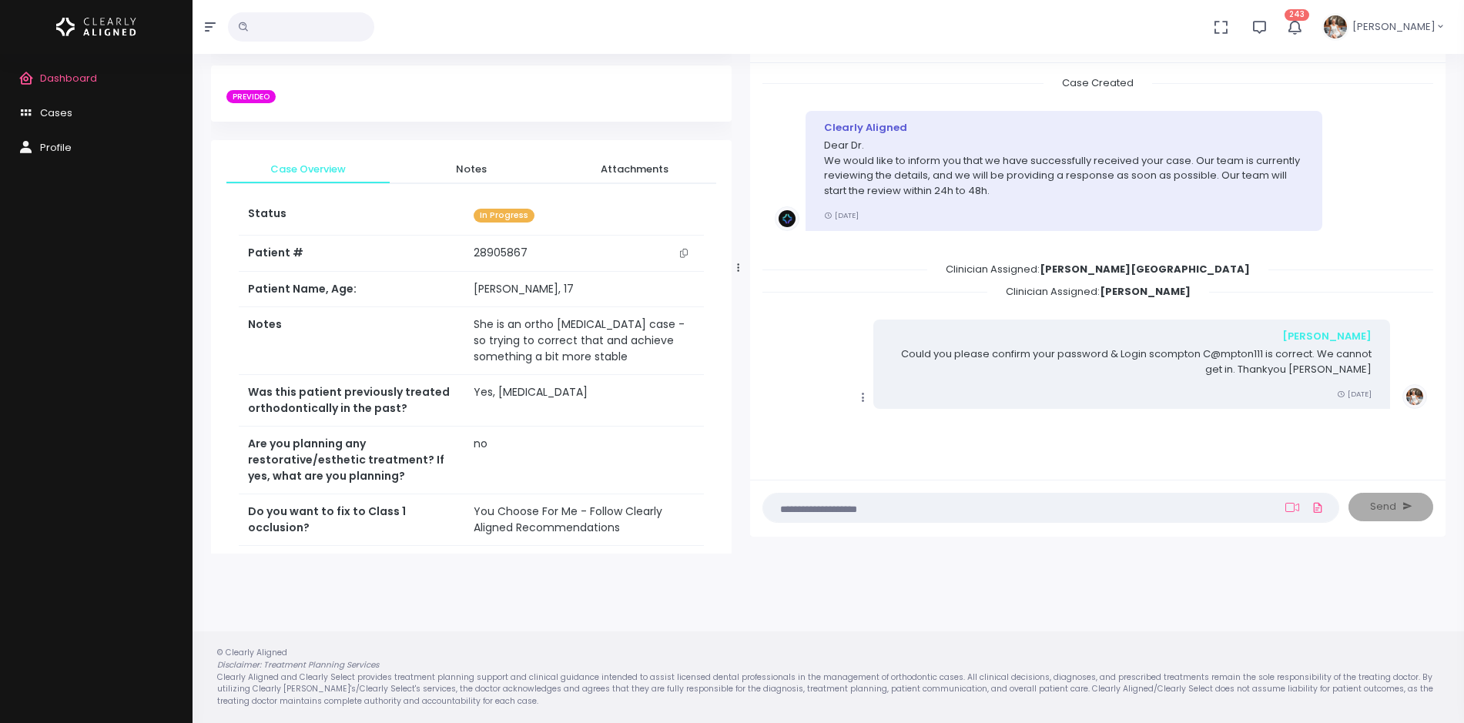
drag, startPoint x: 615, startPoint y: 263, endPoint x: 737, endPoint y: 257, distance: 121.8
click at [737, 257] on div at bounding box center [739, 267] width 8 height 559
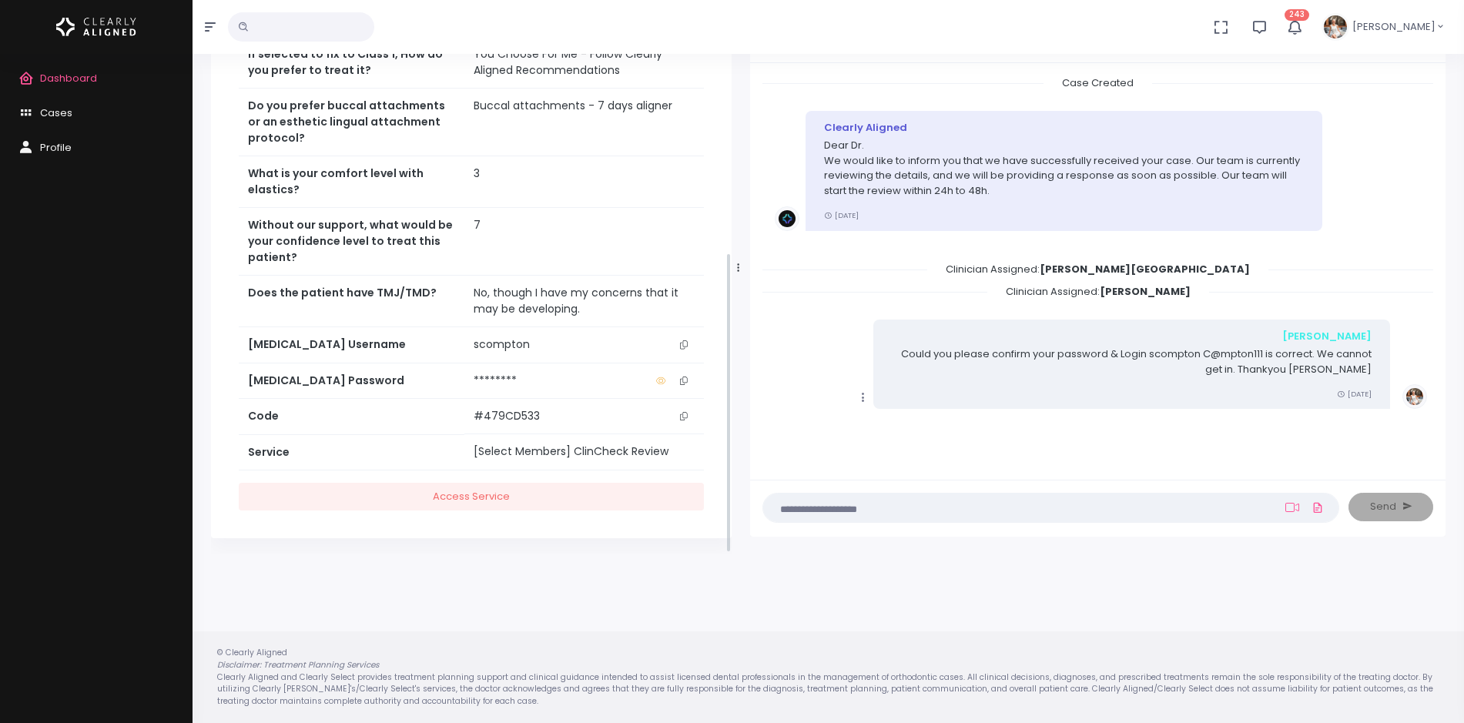
scroll to position [512, 0]
click at [686, 342] on icon "scrollable content" at bounding box center [684, 341] width 8 height 8
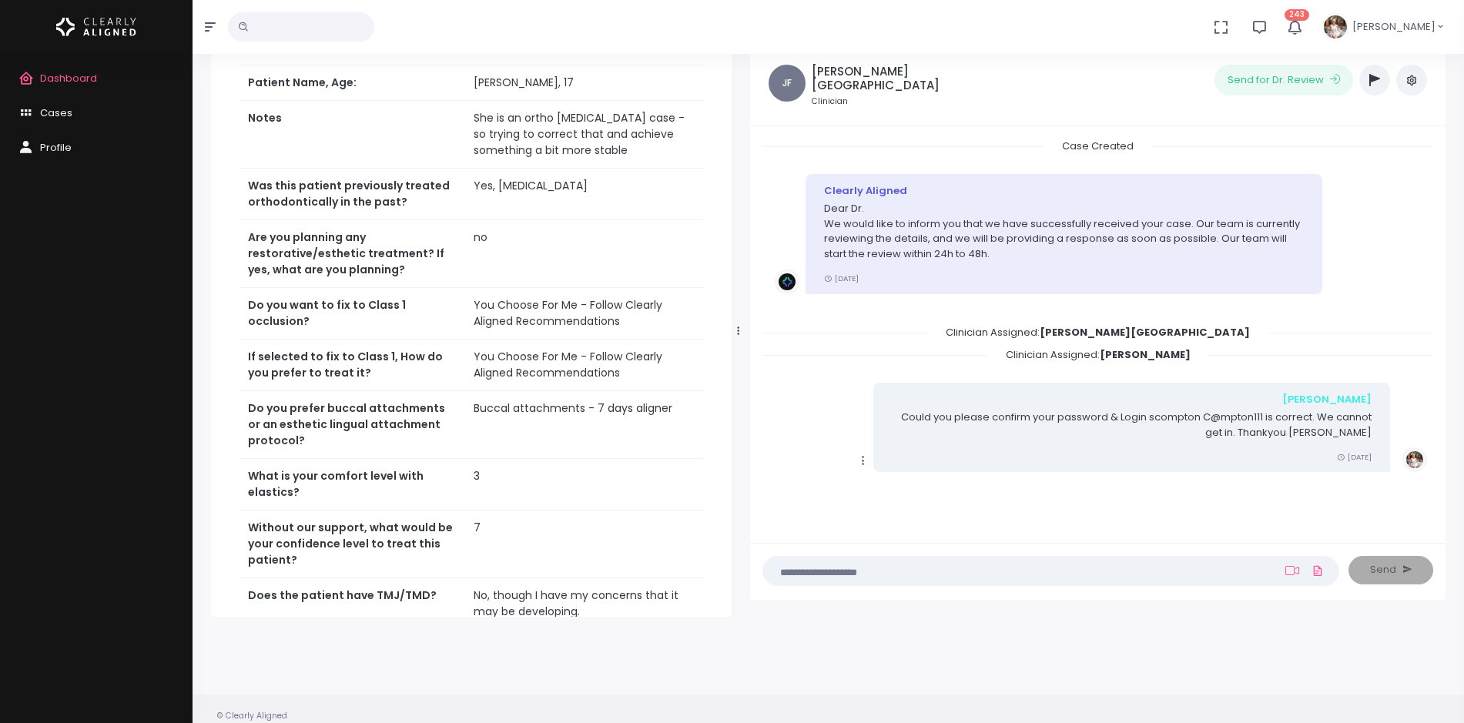
scroll to position [129, 0]
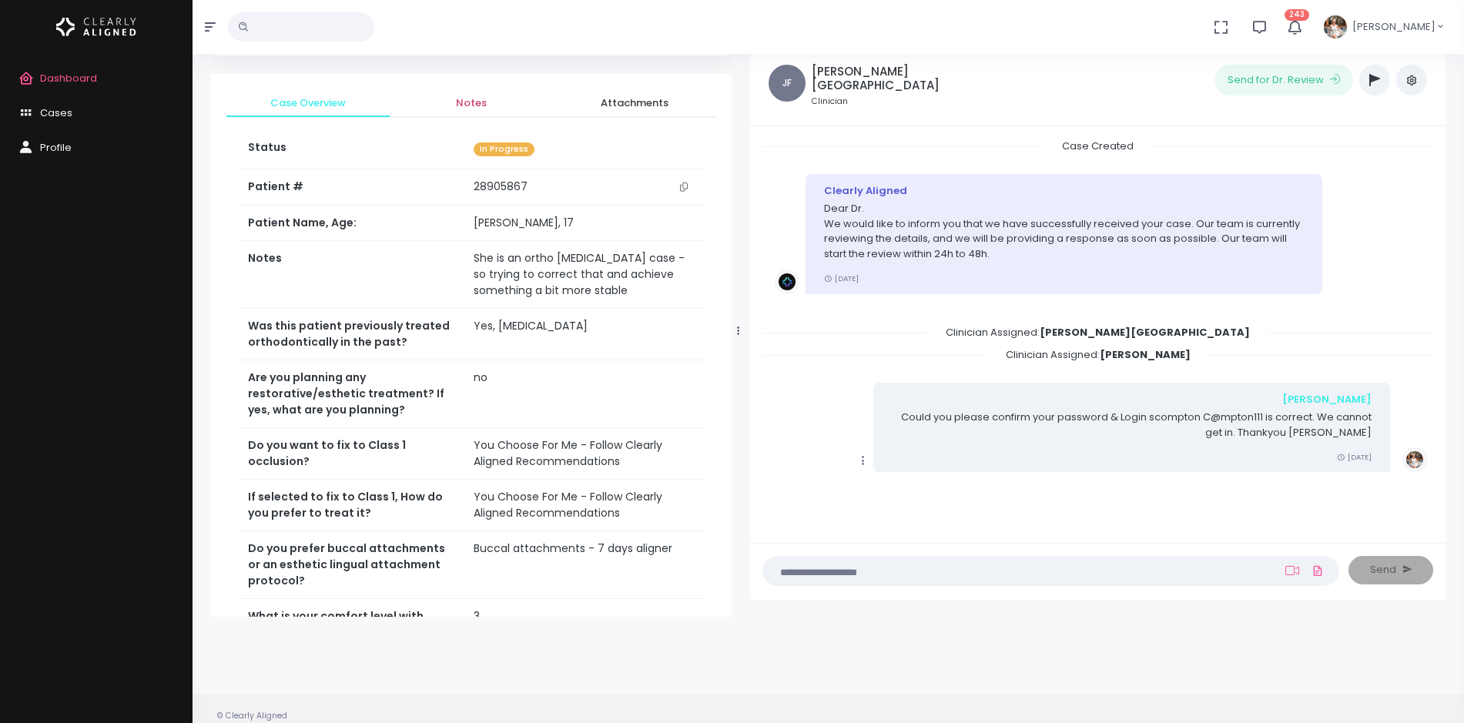
click at [466, 106] on span "Notes" at bounding box center [471, 103] width 139 height 15
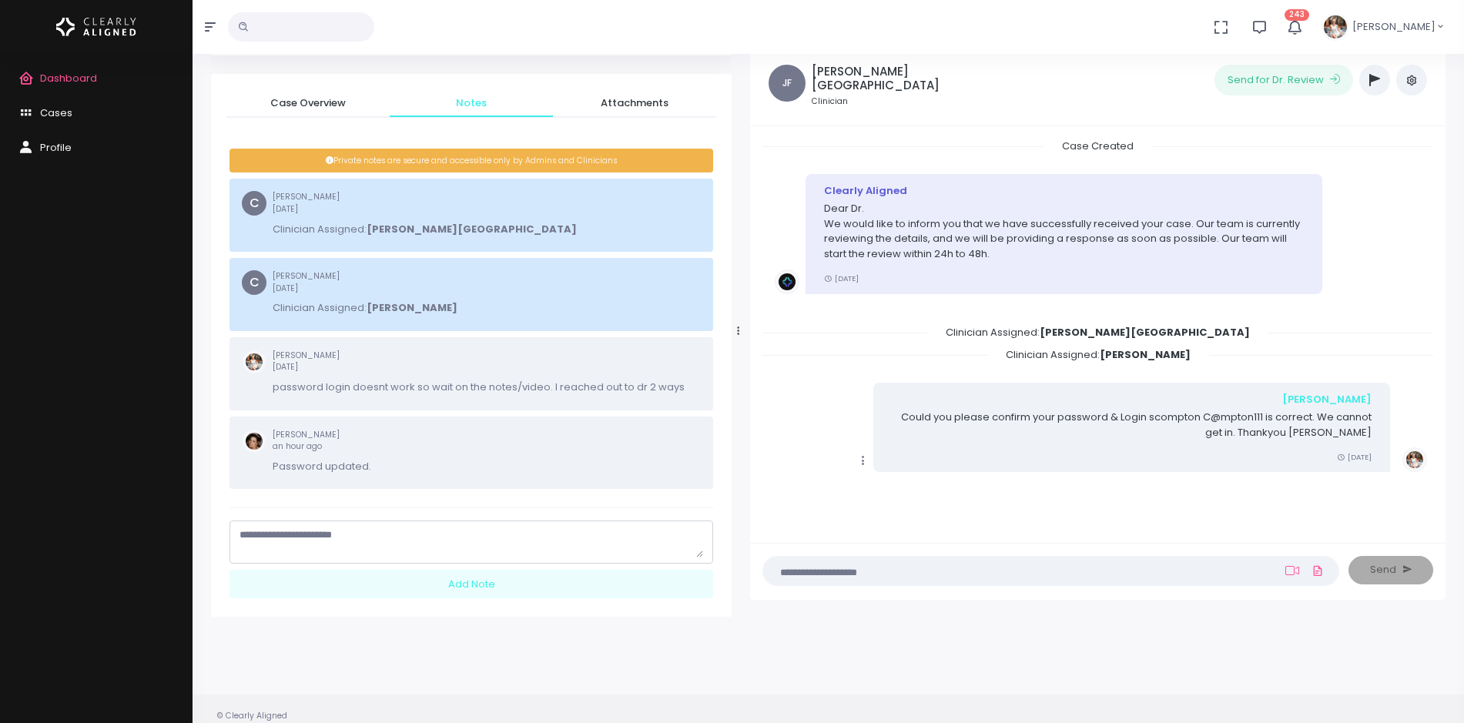
click at [364, 539] on textarea "scrollable content" at bounding box center [472, 543] width 464 height 30
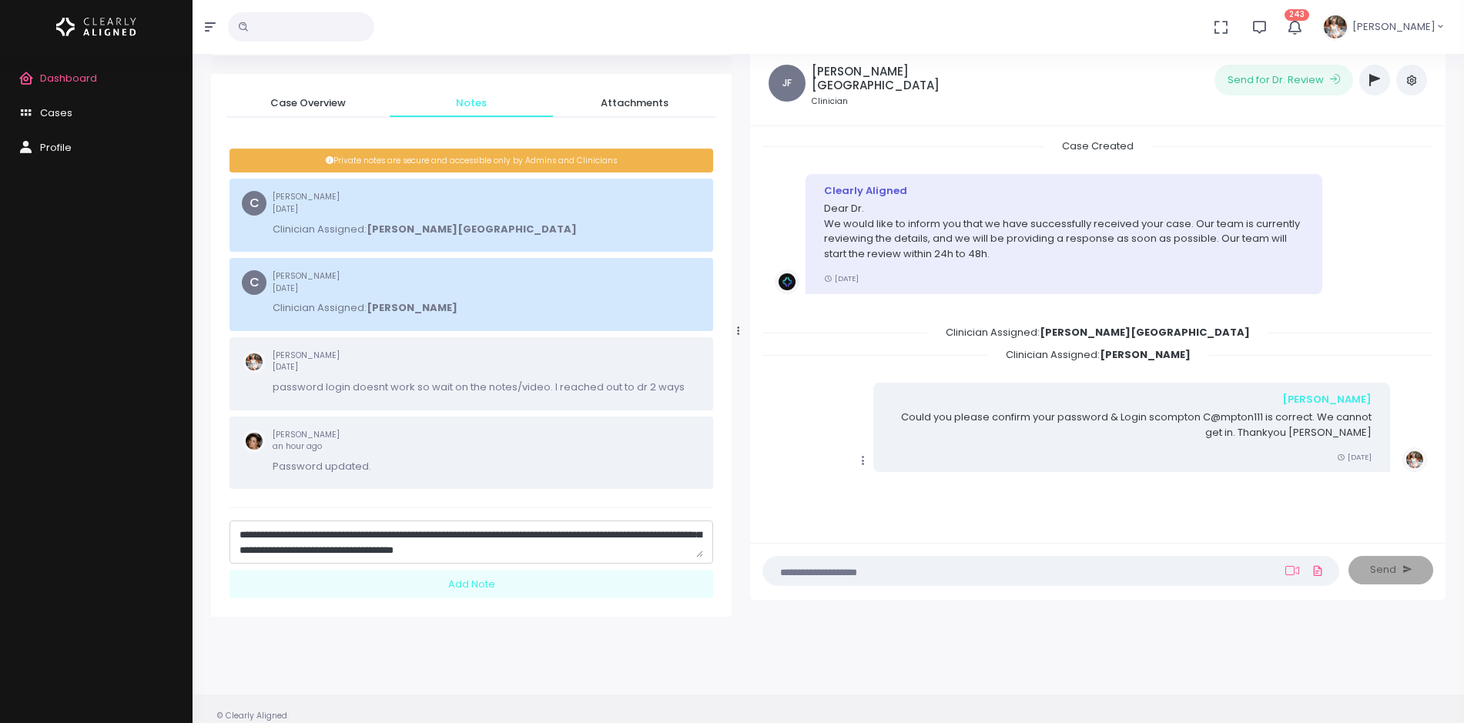
scroll to position [30, 0]
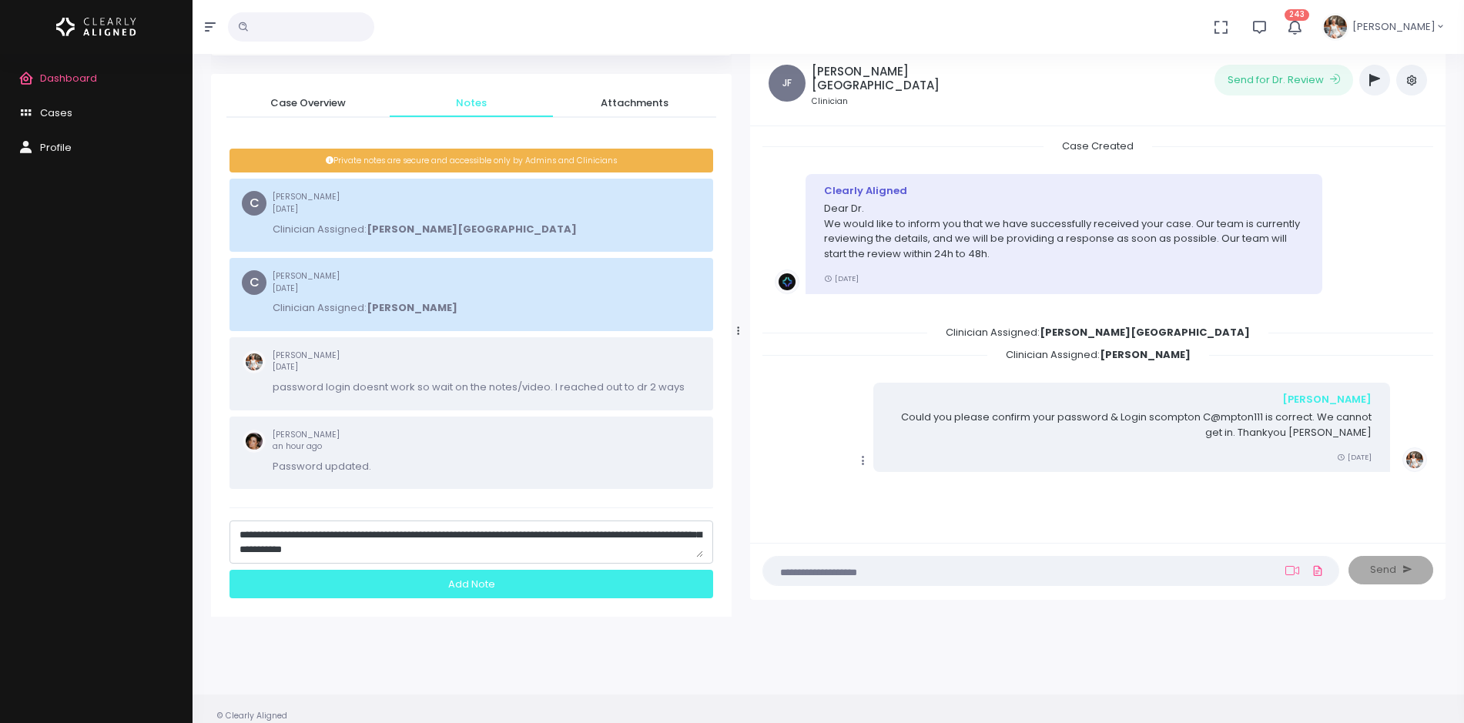
type textarea "**********"
click at [423, 578] on div "Add Note" at bounding box center [472, 584] width 484 height 29
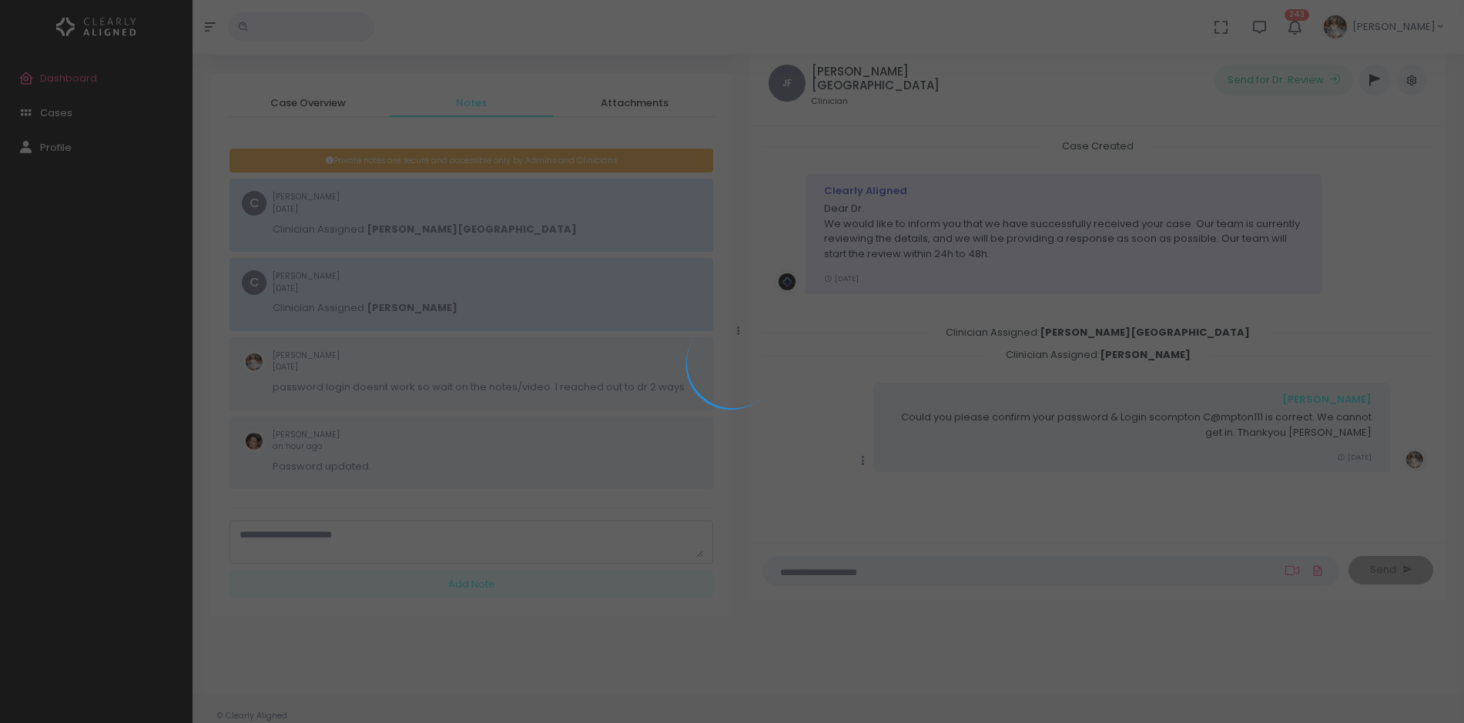
scroll to position [0, 0]
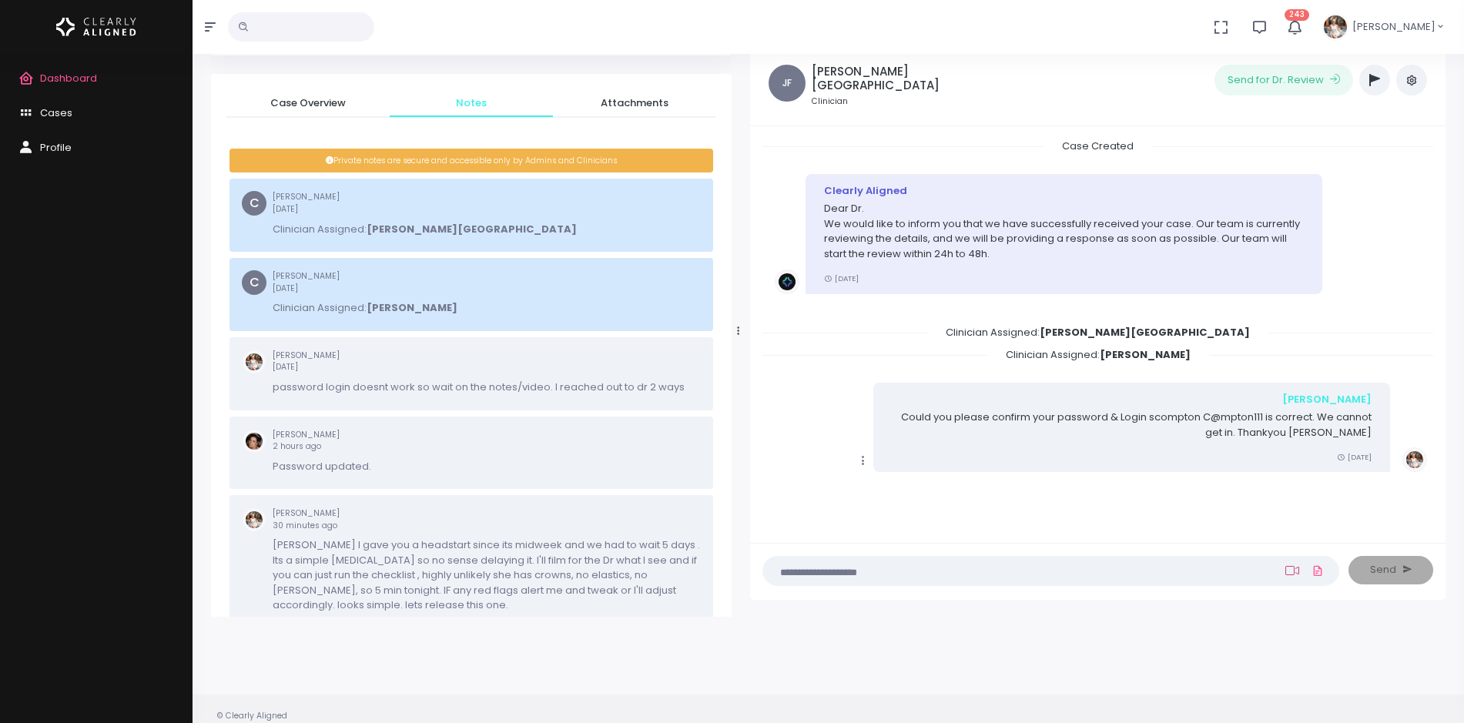
click at [1171, 575] on icon at bounding box center [1293, 570] width 14 height 9
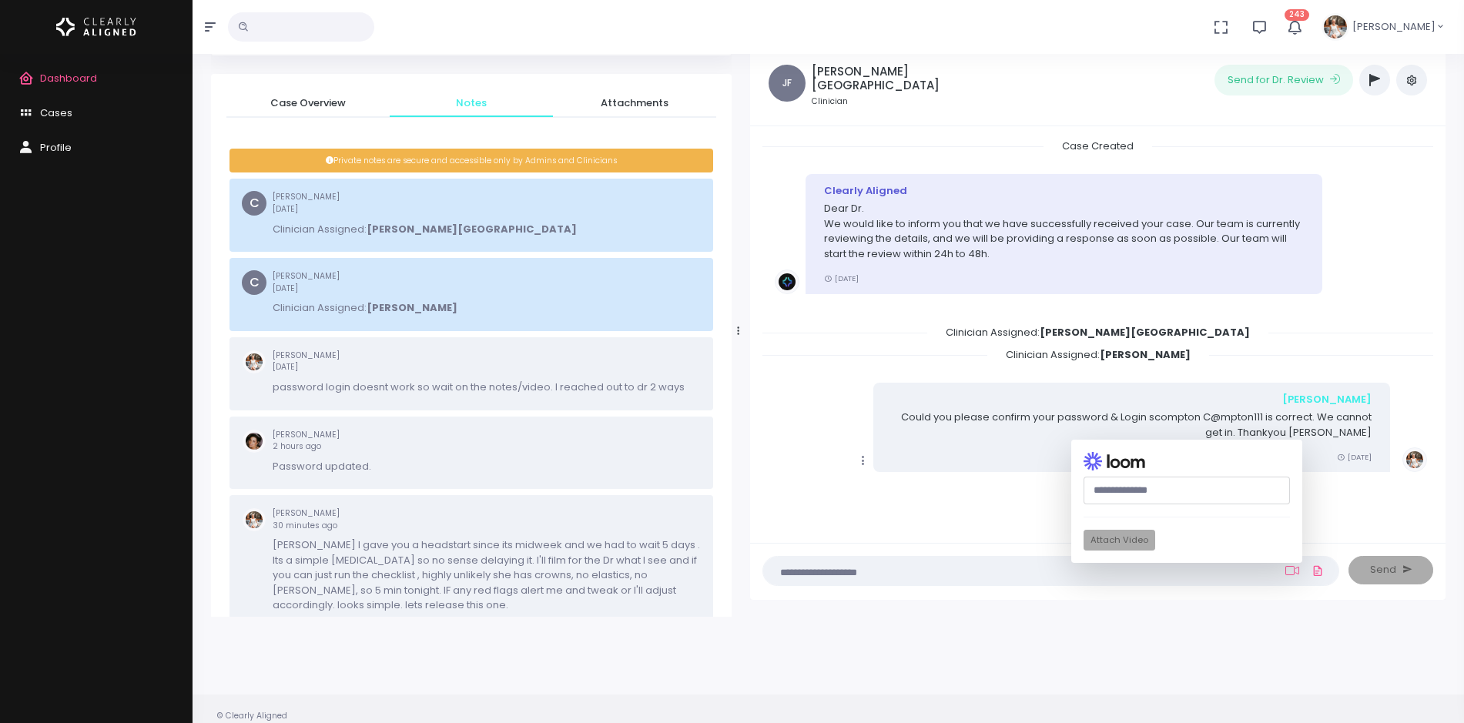
click at [1171, 497] on input "text" at bounding box center [1187, 491] width 206 height 29
click at [1171, 494] on input "text" at bounding box center [1187, 491] width 206 height 29
paste input "**********"
type input "**********"
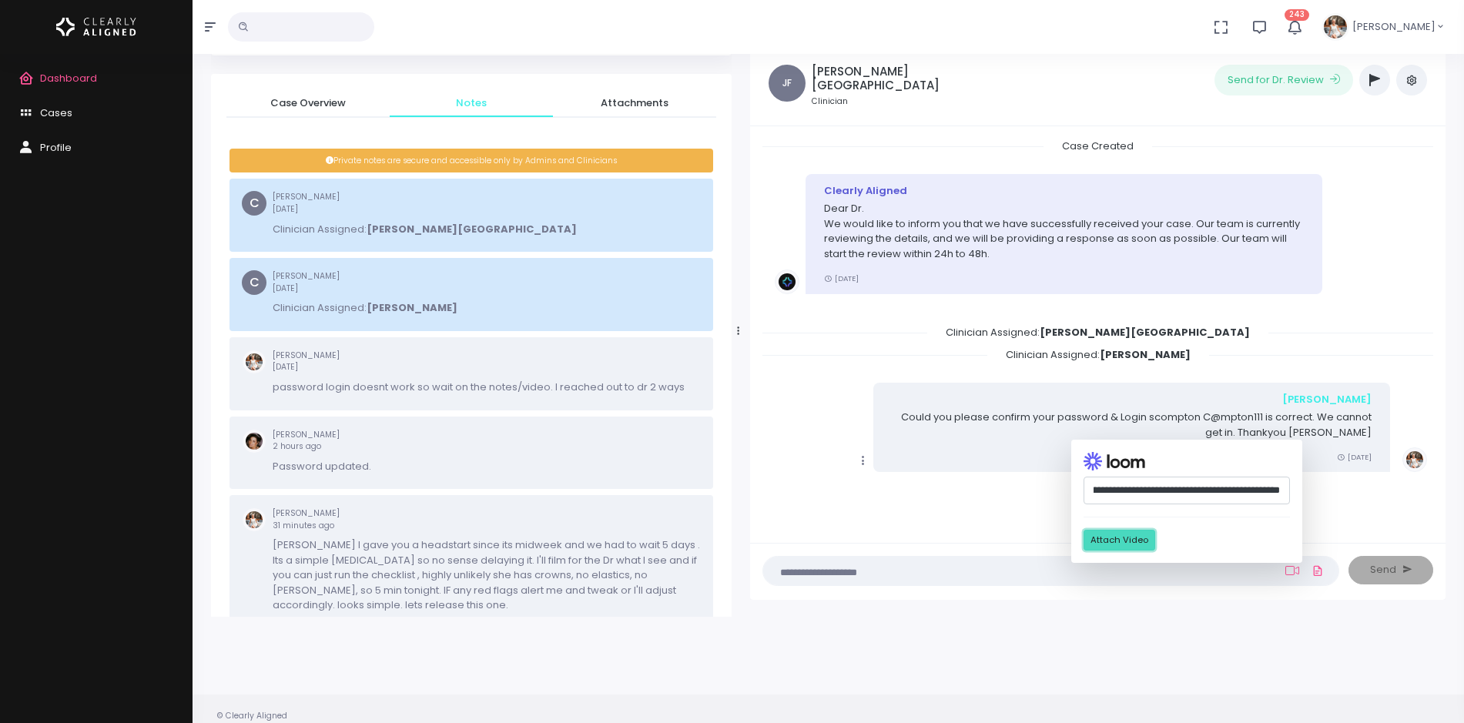
scroll to position [0, 0]
click at [1127, 542] on button "Attach Video" at bounding box center [1120, 540] width 72 height 21
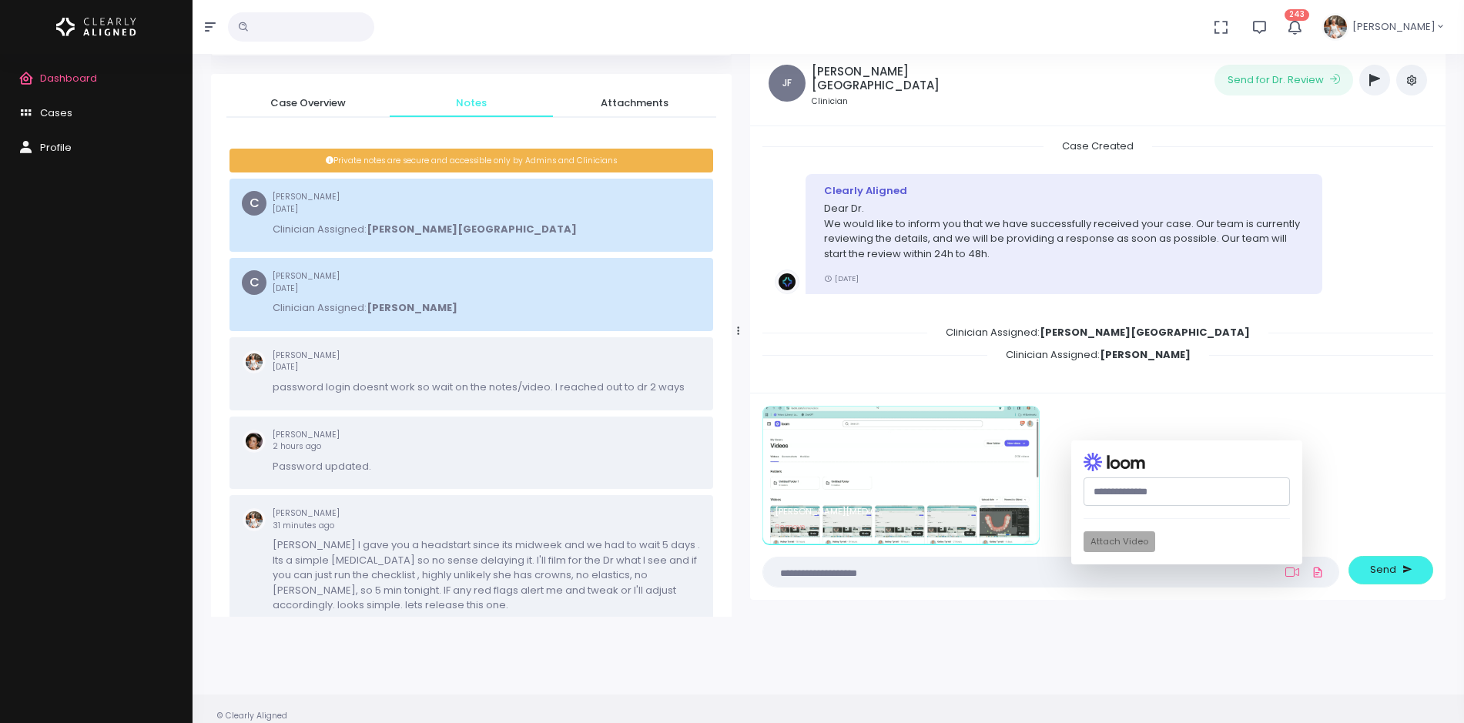
click at [1008, 575] on textarea at bounding box center [1021, 572] width 497 height 17
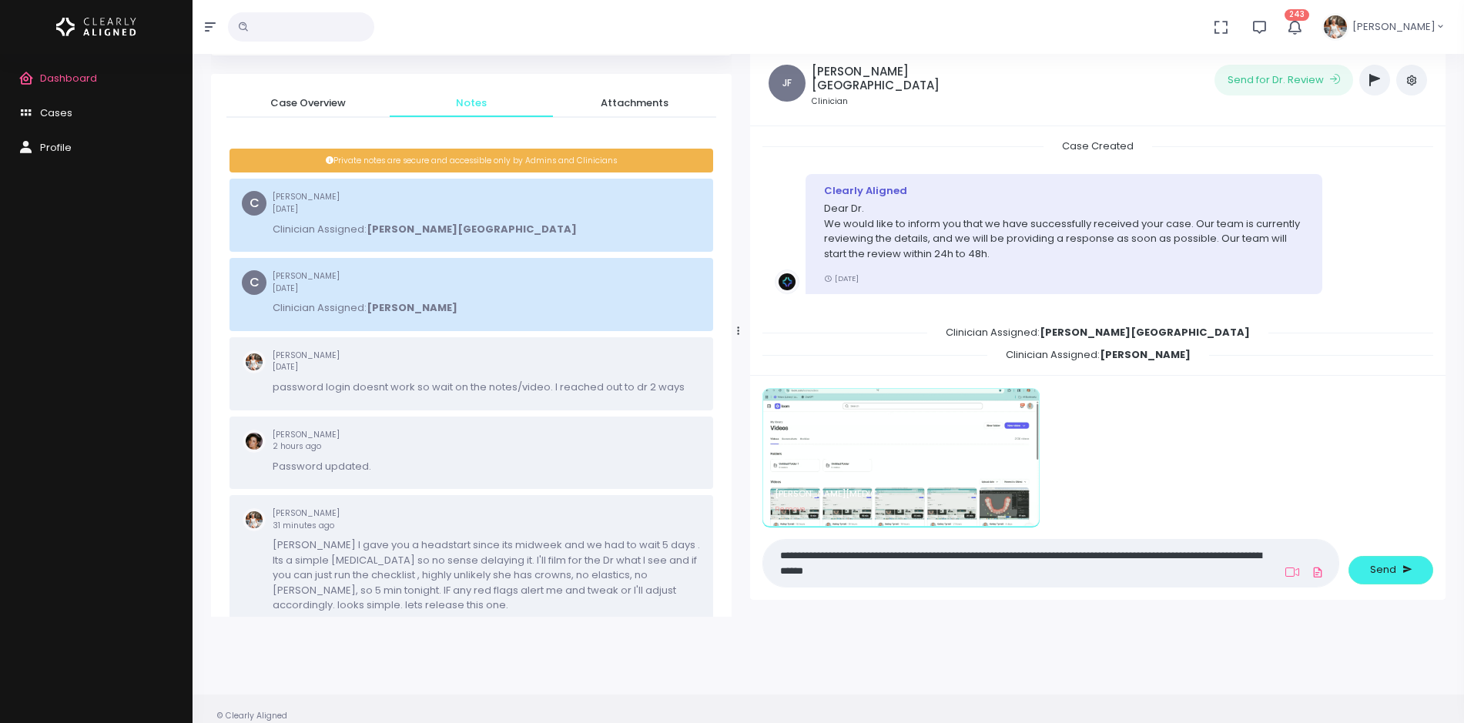
click at [1014, 572] on textarea "**********" at bounding box center [1021, 563] width 497 height 35
type textarea "**********"
click at [1171, 573] on span "Send" at bounding box center [1383, 569] width 26 height 15
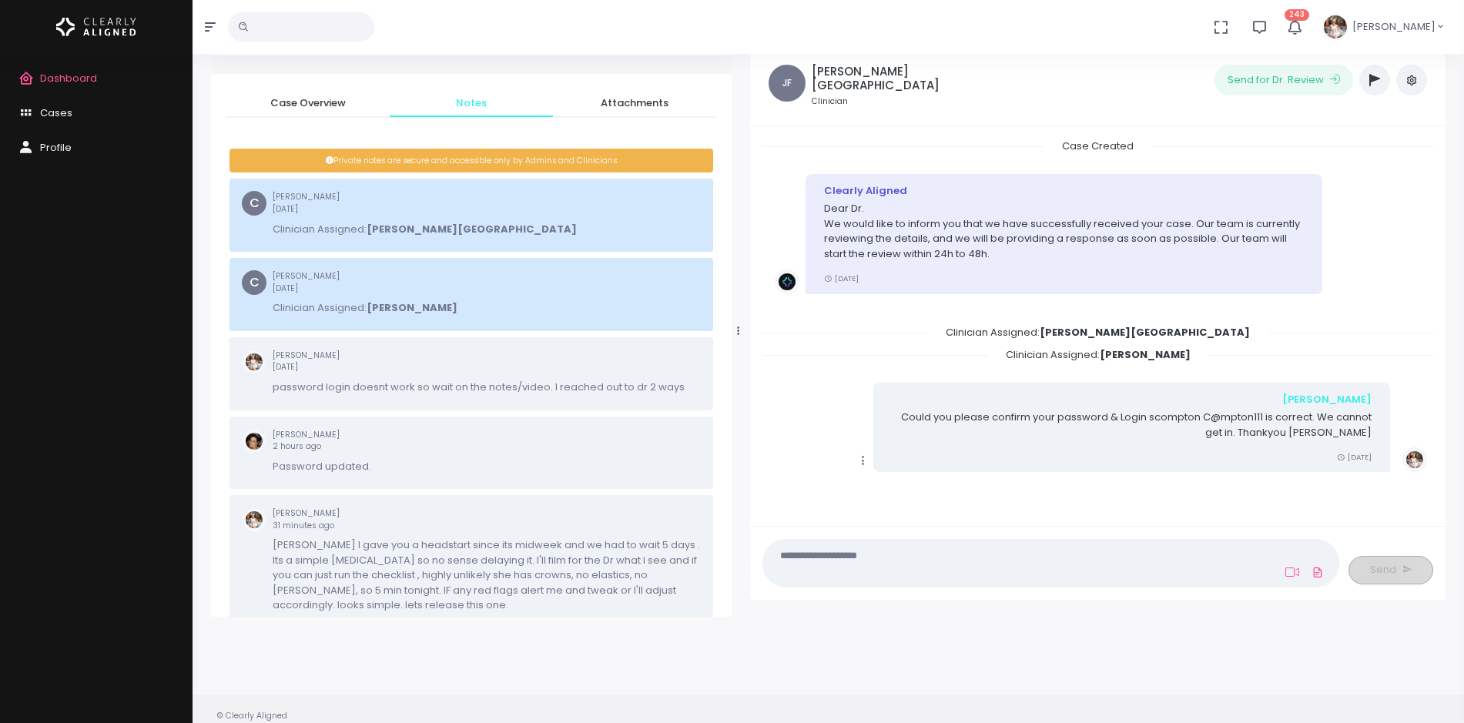
scroll to position [282, 0]
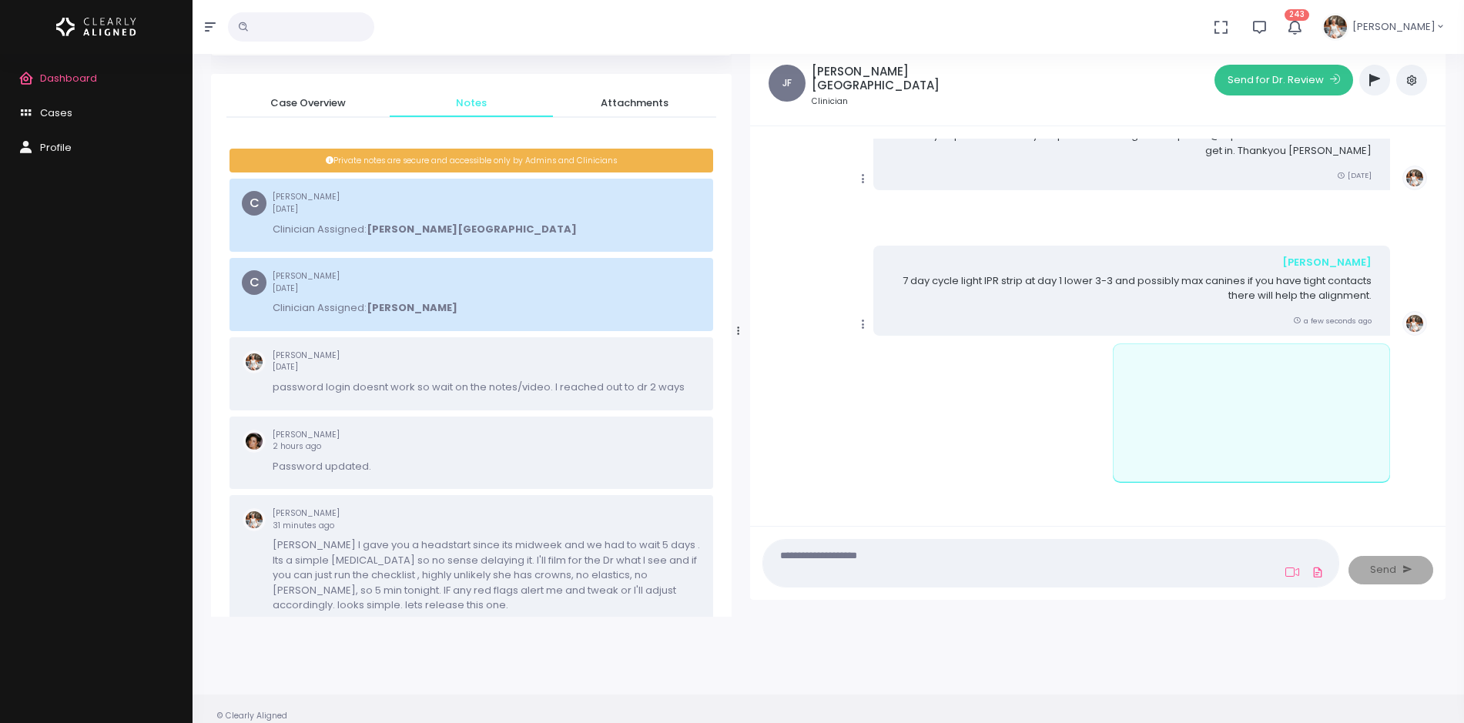
click at [1171, 84] on button "Send for Dr. Review" at bounding box center [1284, 80] width 139 height 31
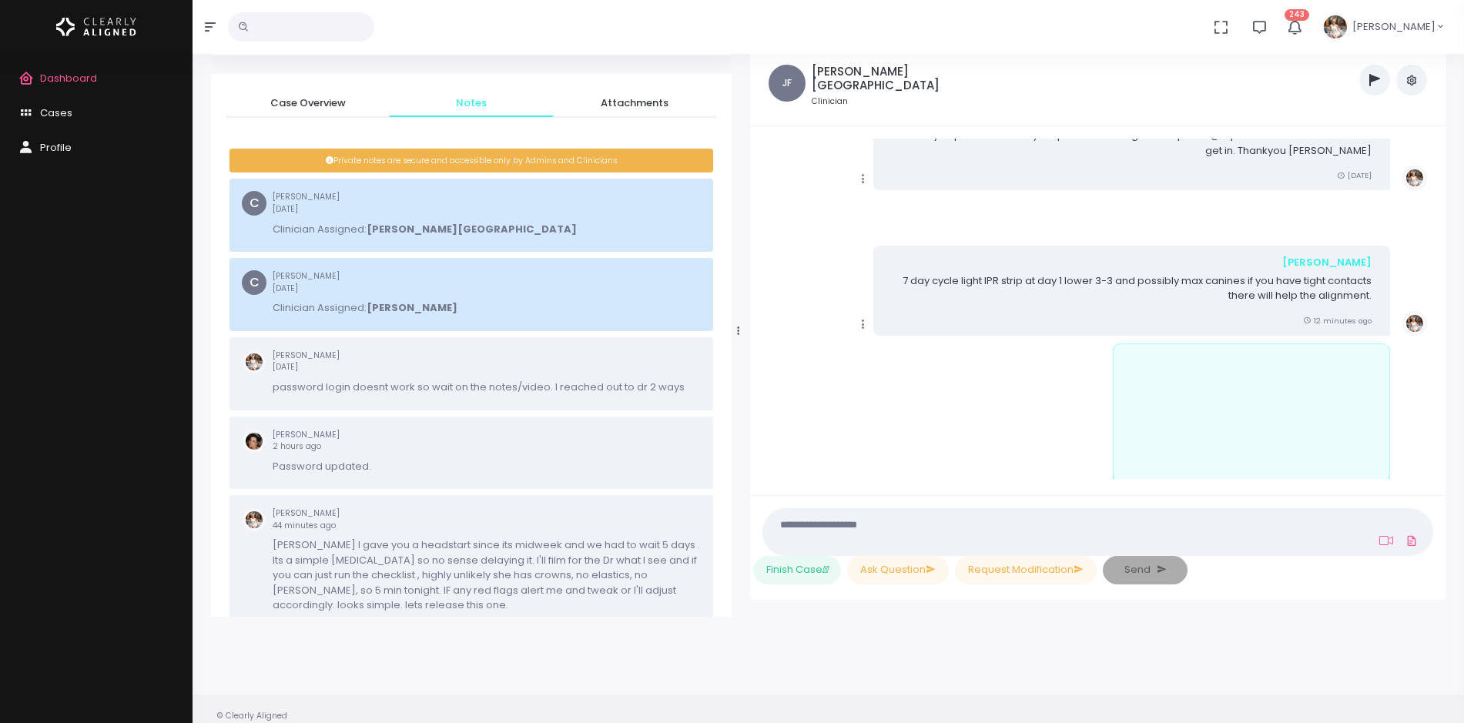
scroll to position [575, 0]
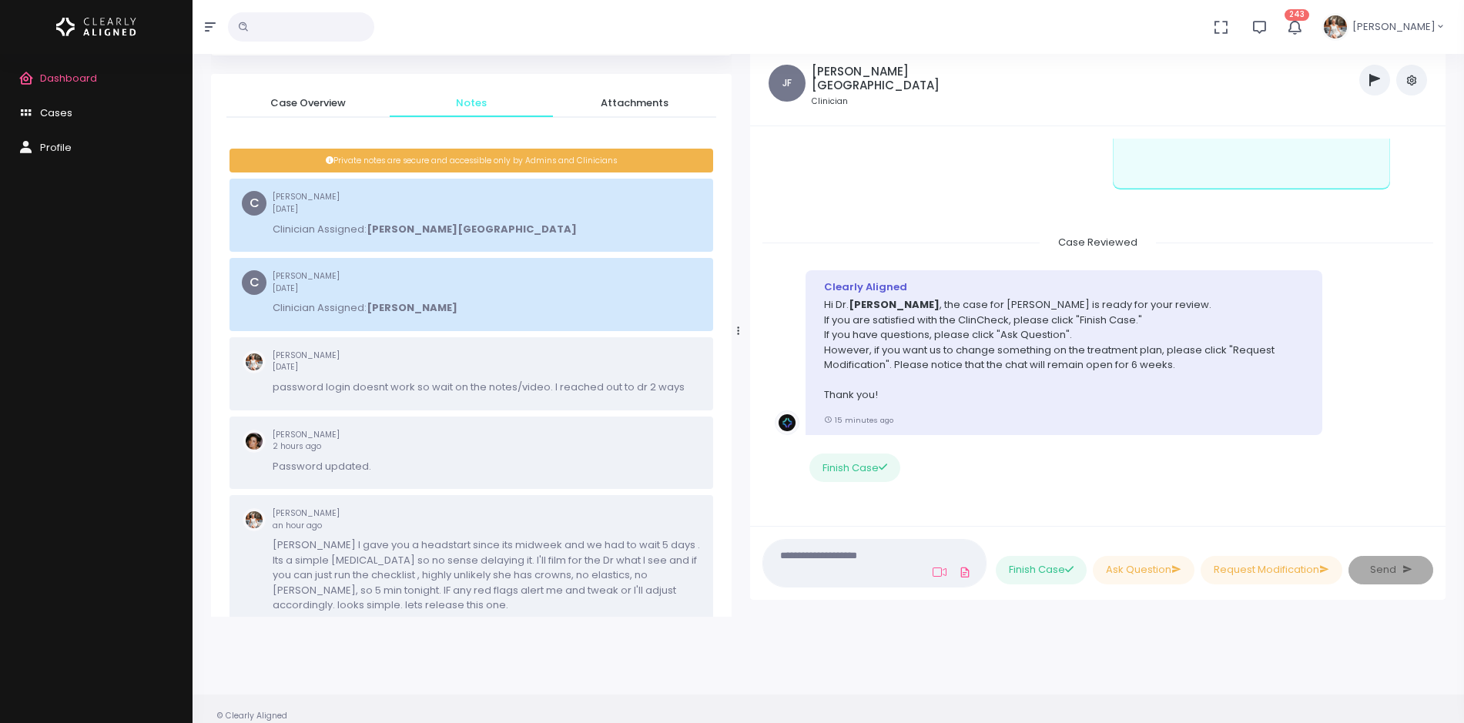
click at [69, 112] on span "Cases" at bounding box center [56, 113] width 32 height 15
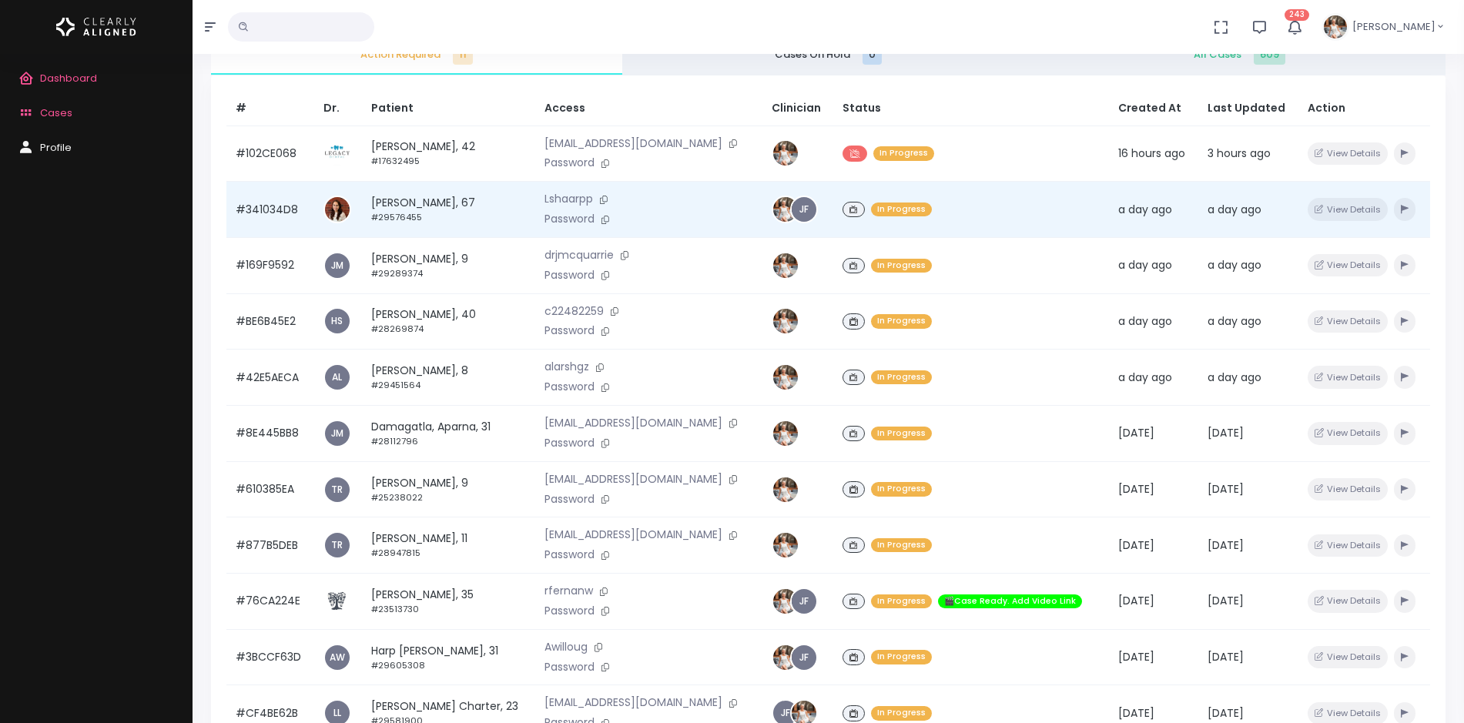
scroll to position [368, 0]
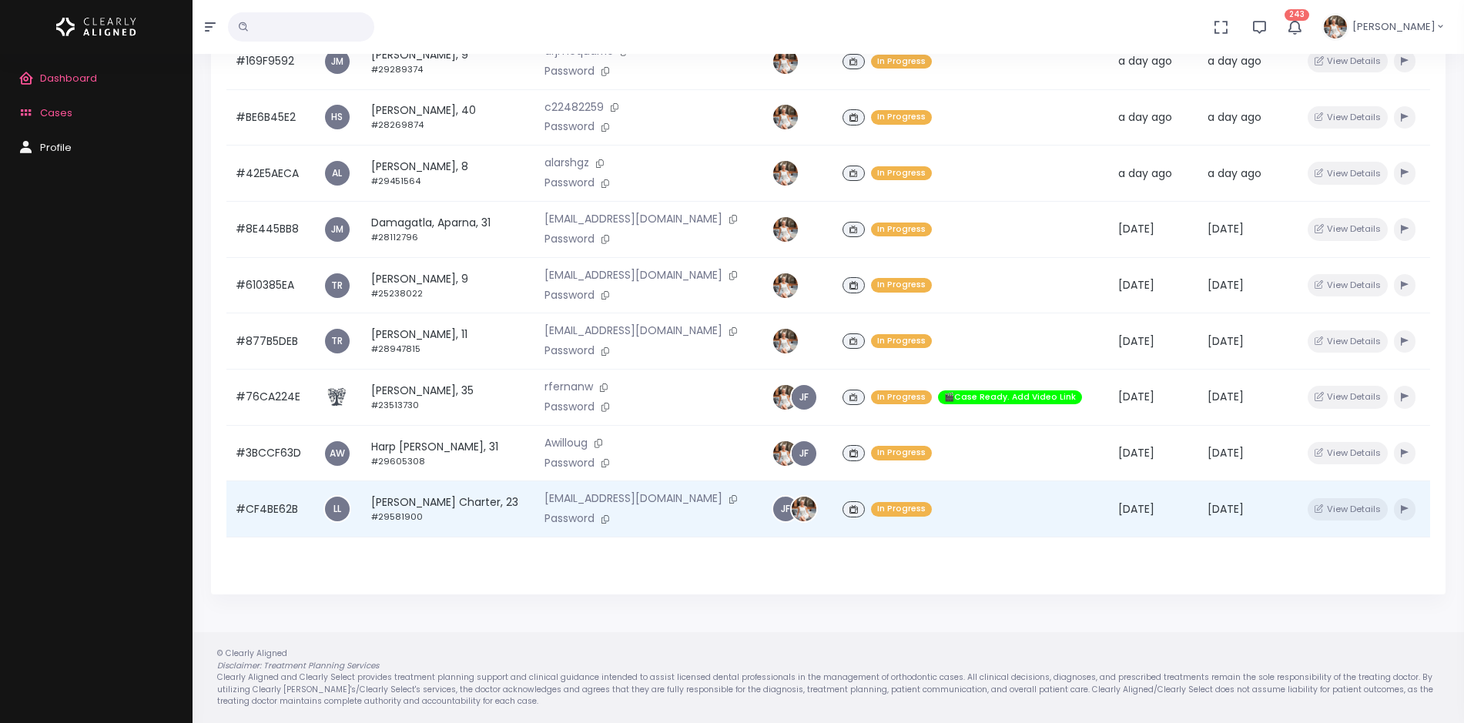
click at [279, 512] on td "#CF4BE62B" at bounding box center [270, 509] width 88 height 56
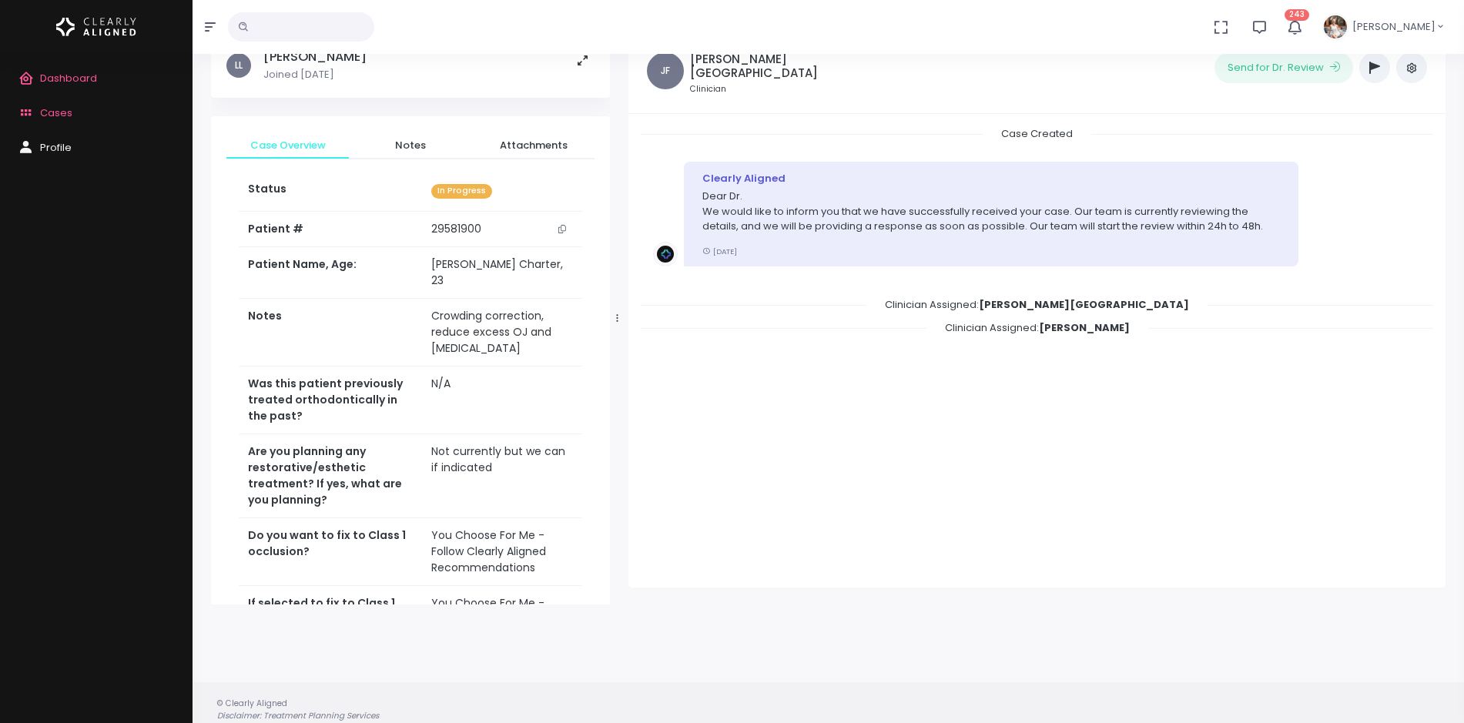
scroll to position [123, 0]
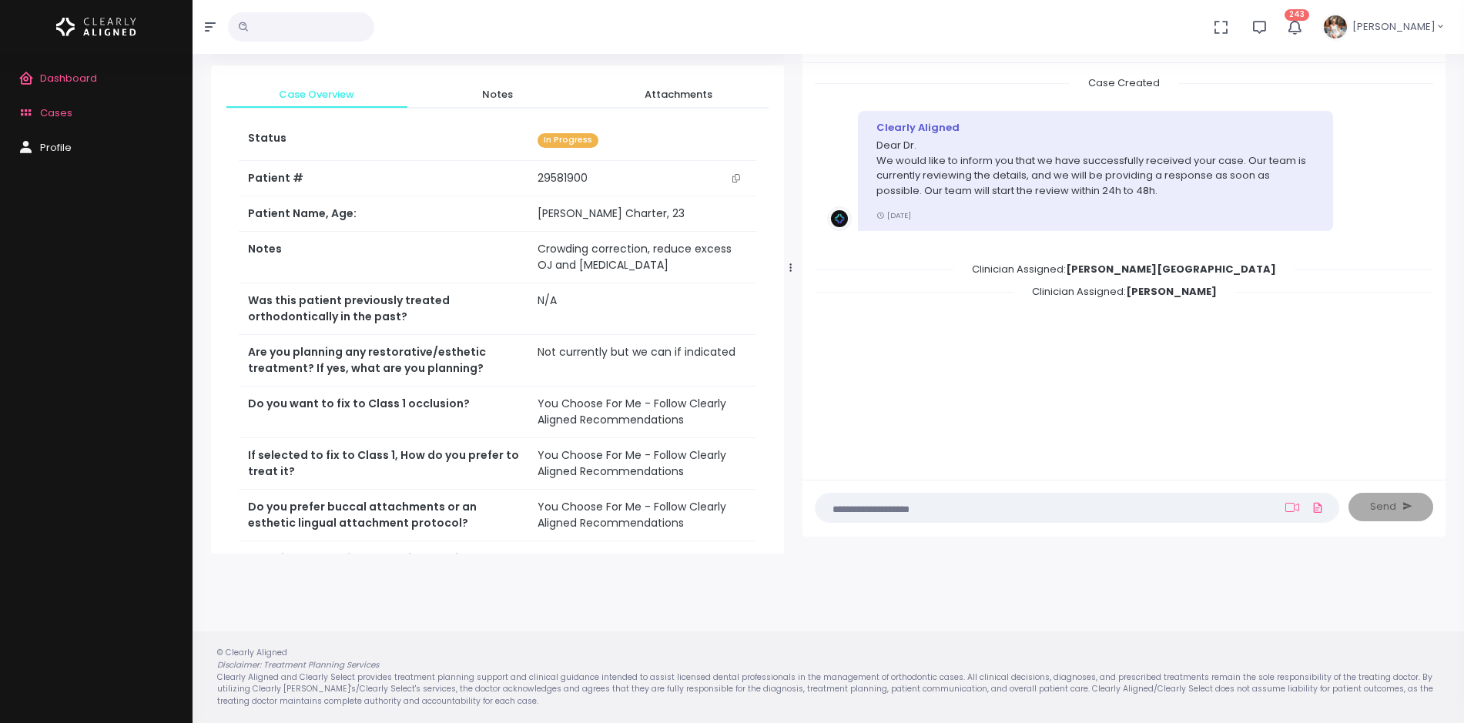
drag, startPoint x: 614, startPoint y: 266, endPoint x: 788, endPoint y: 247, distance: 175.2
click at [788, 247] on div at bounding box center [791, 267] width 8 height 559
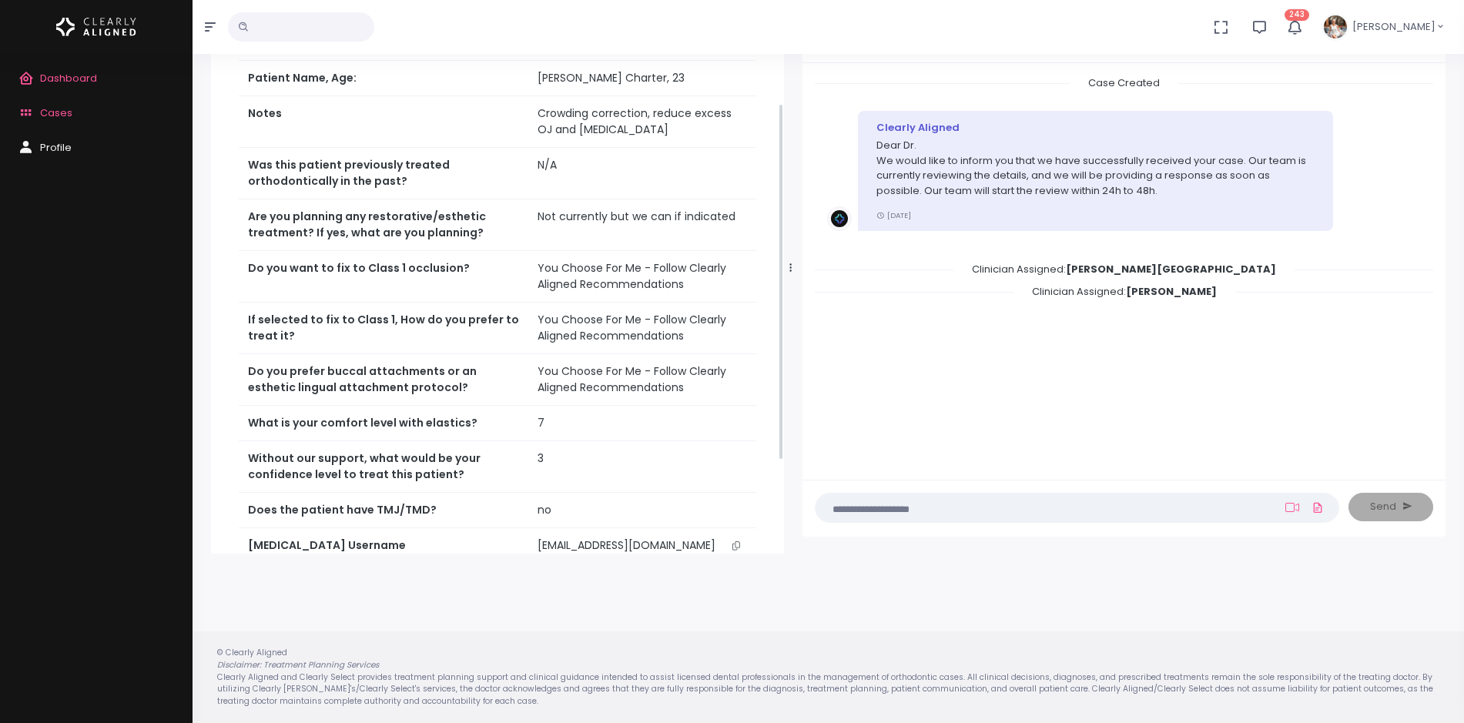
scroll to position [193, 0]
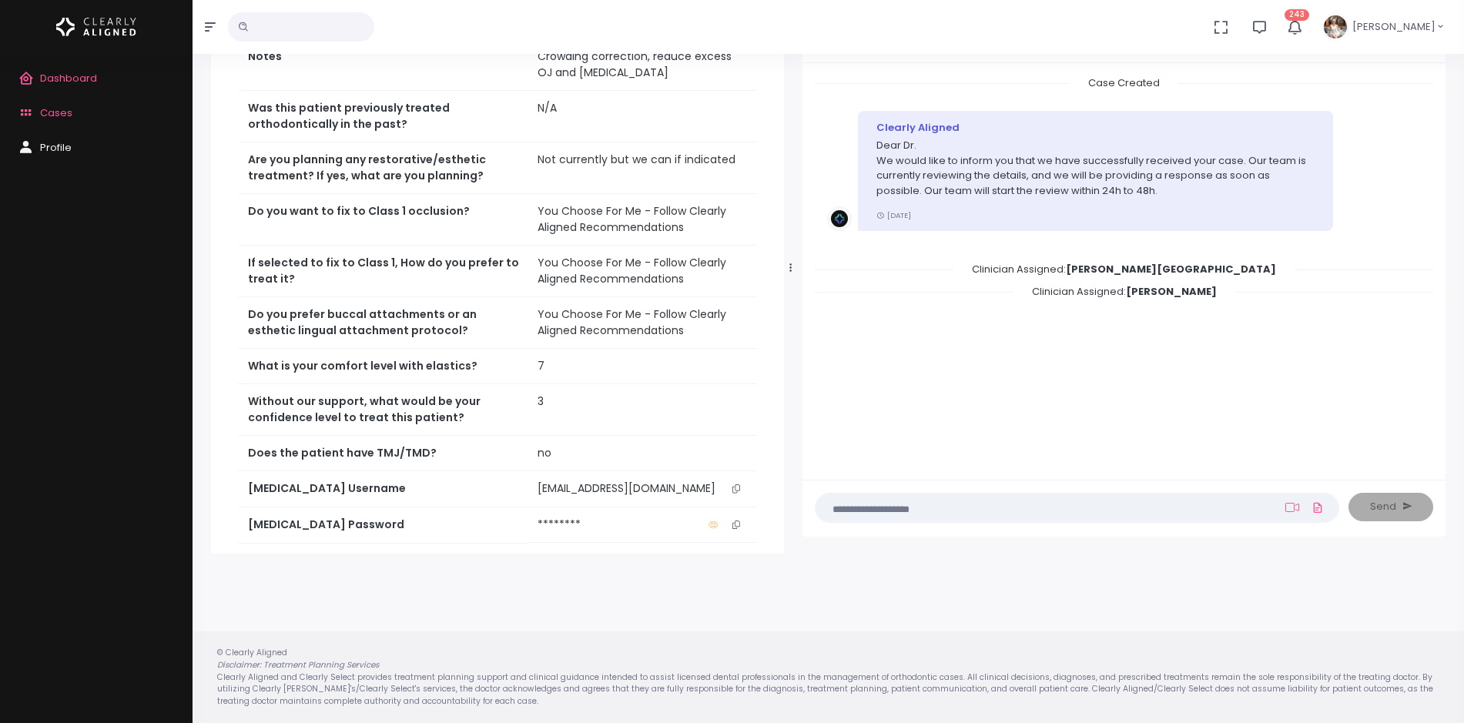
click at [739, 488] on icon "scrollable content" at bounding box center [737, 489] width 8 height 8
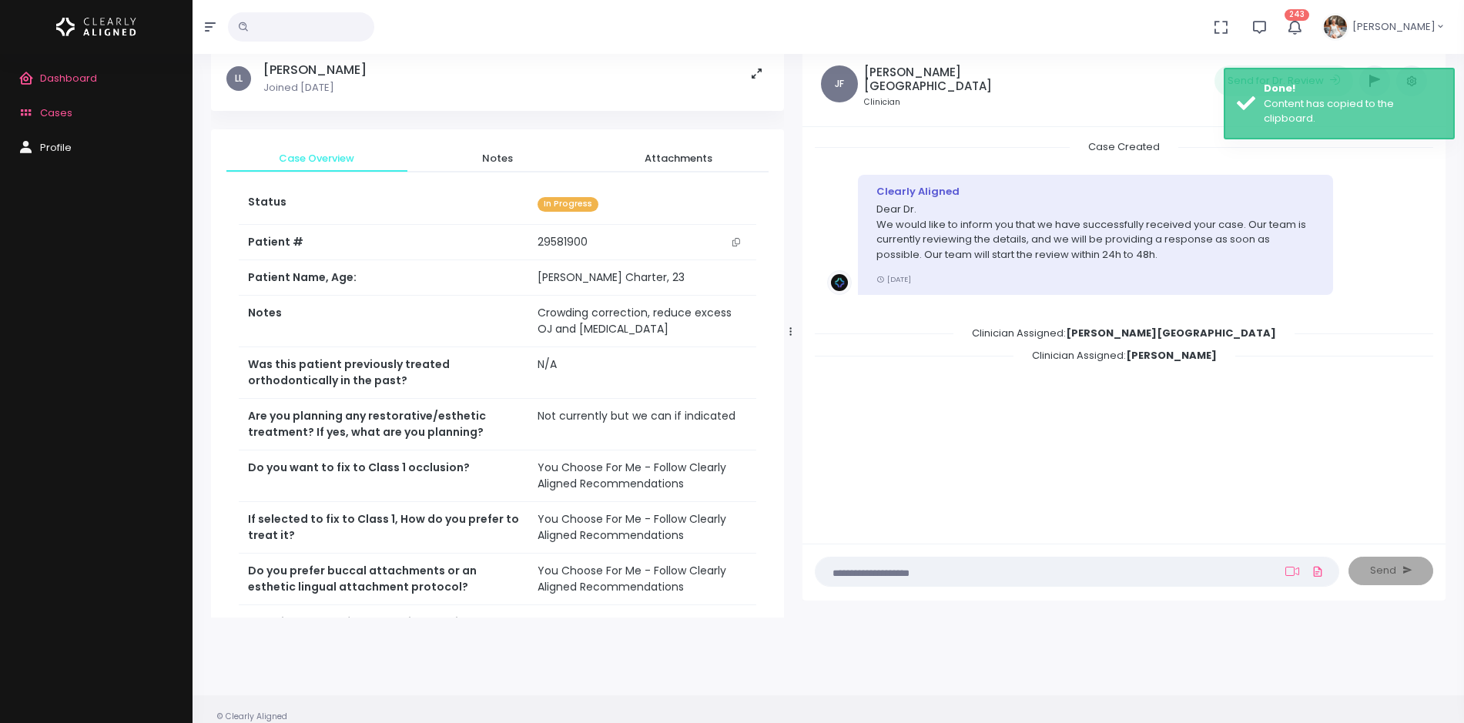
scroll to position [0, 0]
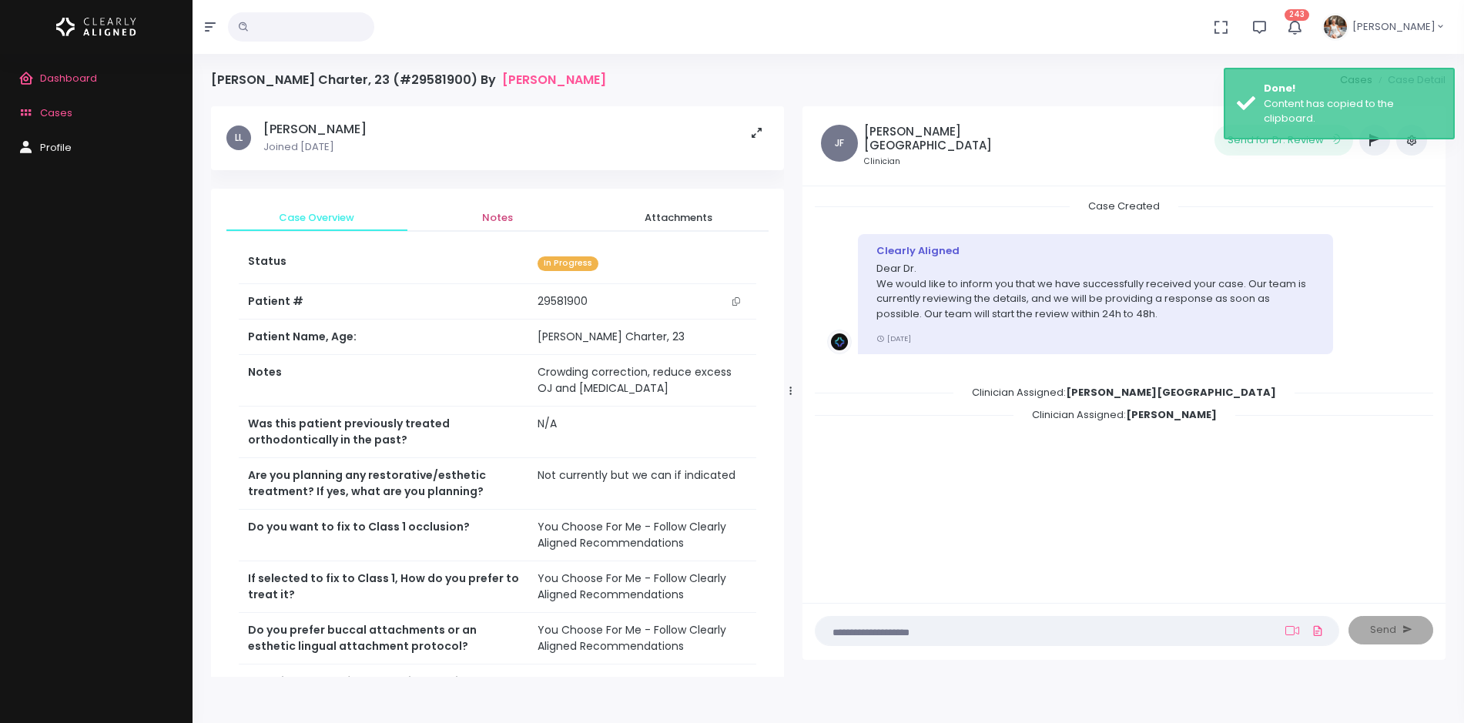
click at [500, 217] on span "Notes" at bounding box center [498, 217] width 156 height 15
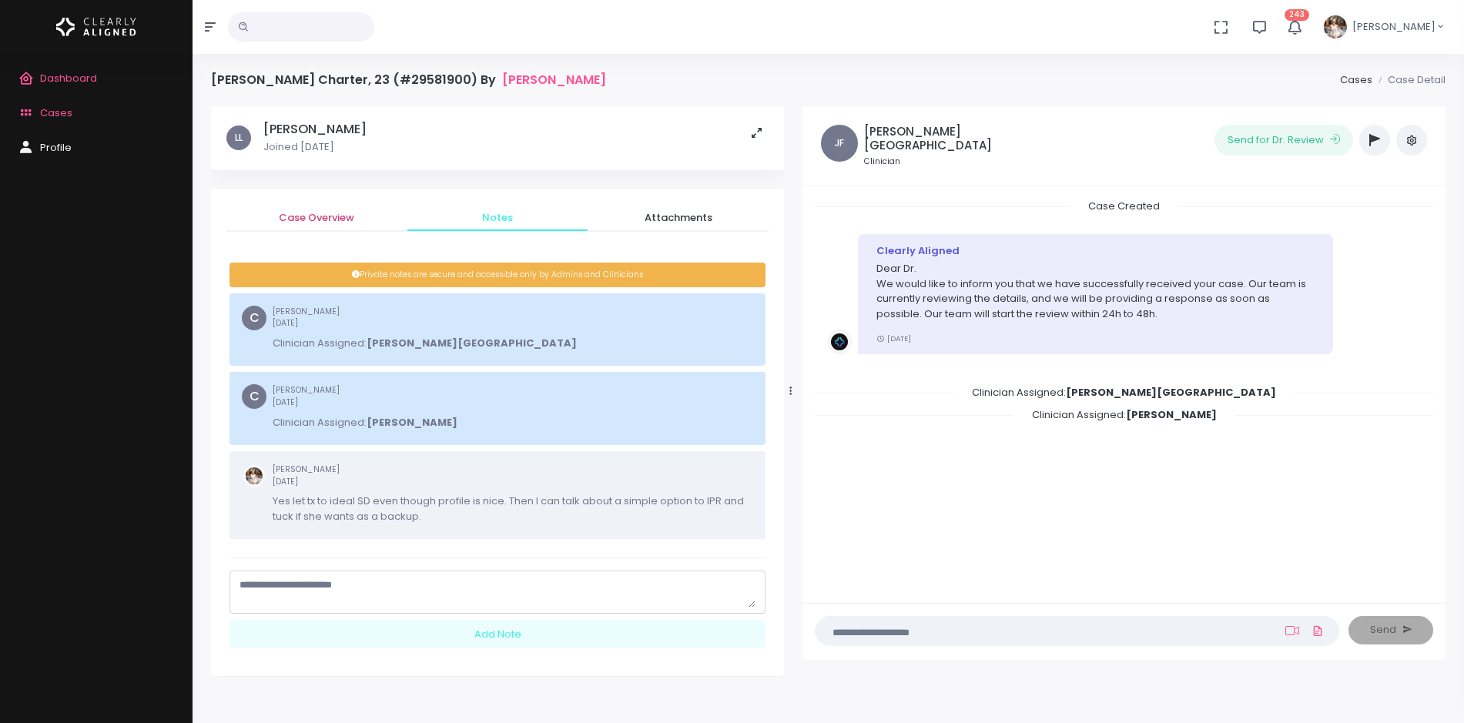
click at [310, 212] on span "Case Overview" at bounding box center [317, 217] width 156 height 15
